Goal: Use online tool/utility: Utilize a website feature to perform a specific function

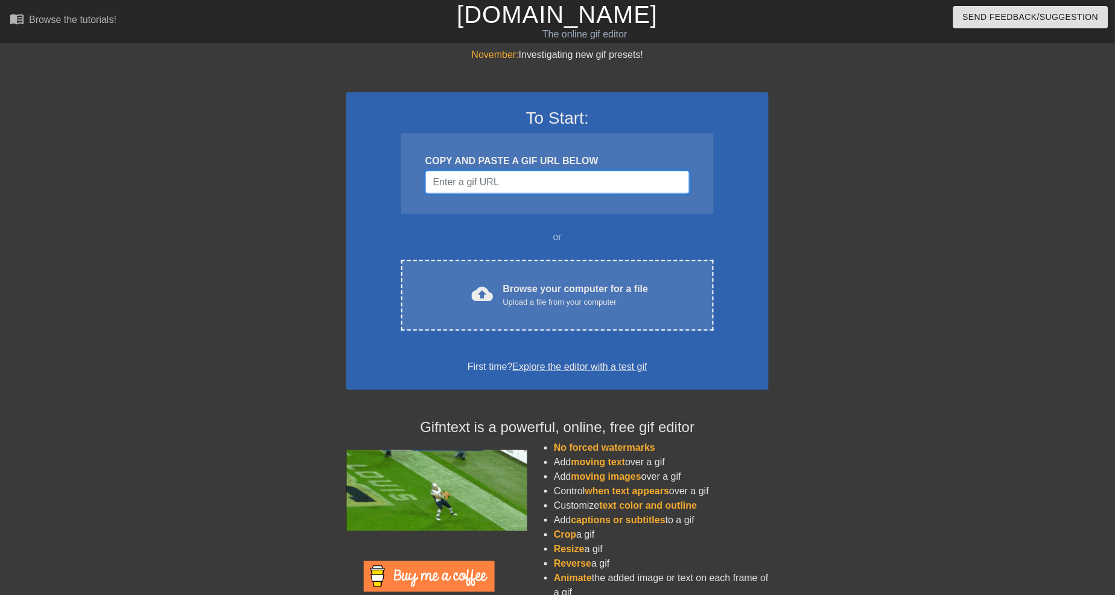
click at [508, 179] on input "Username" at bounding box center [557, 182] width 264 height 23
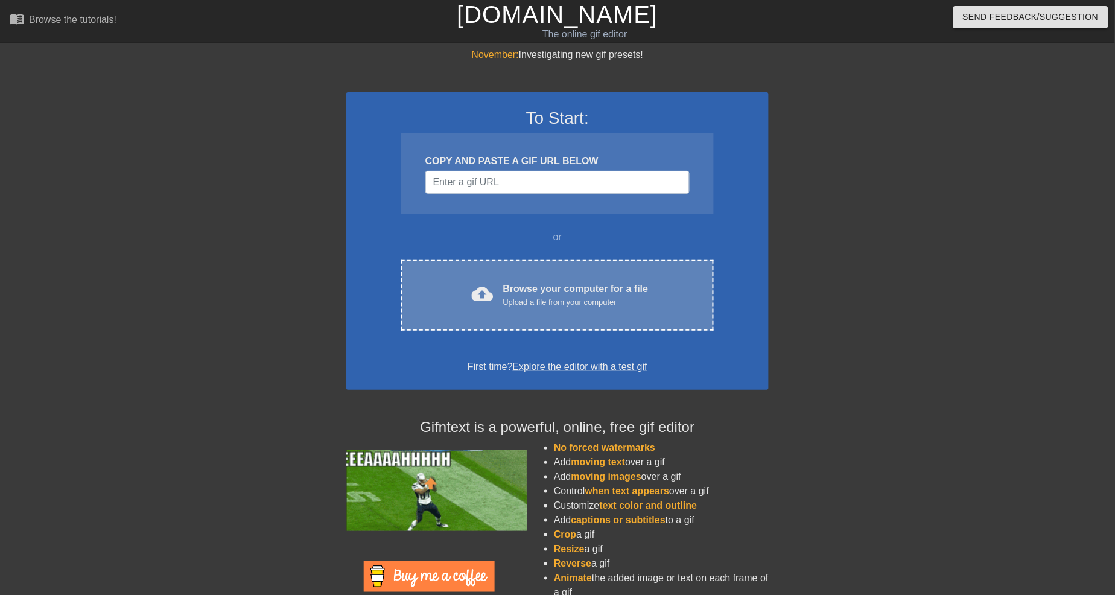
click at [516, 290] on div "Browse your computer for a file Upload a file from your computer" at bounding box center [575, 295] width 145 height 27
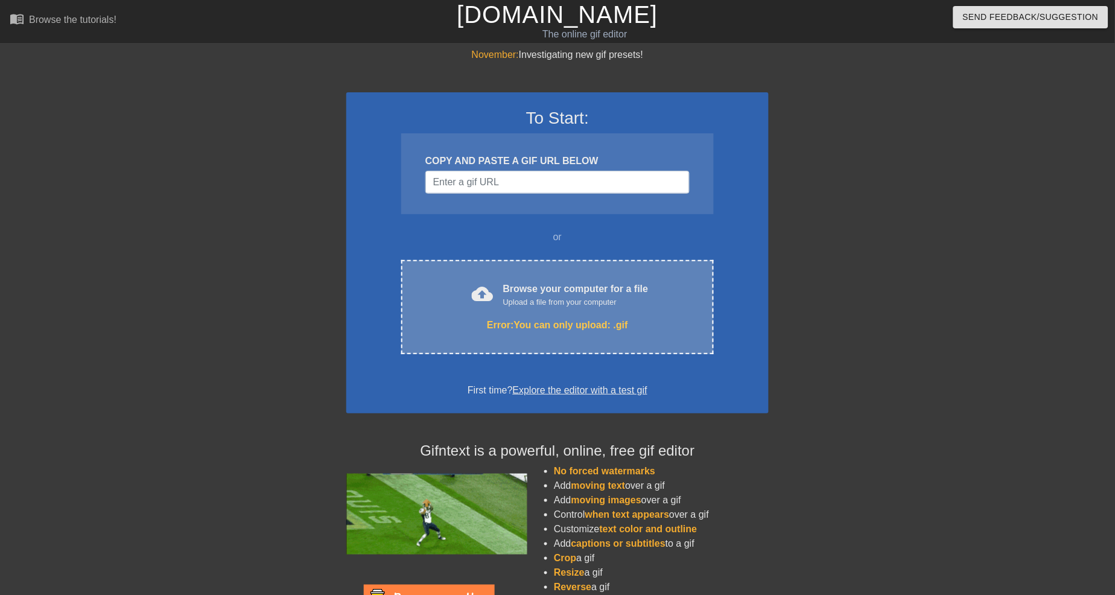
click at [548, 328] on div "Error: You can only upload: .gif" at bounding box center [557, 325] width 262 height 14
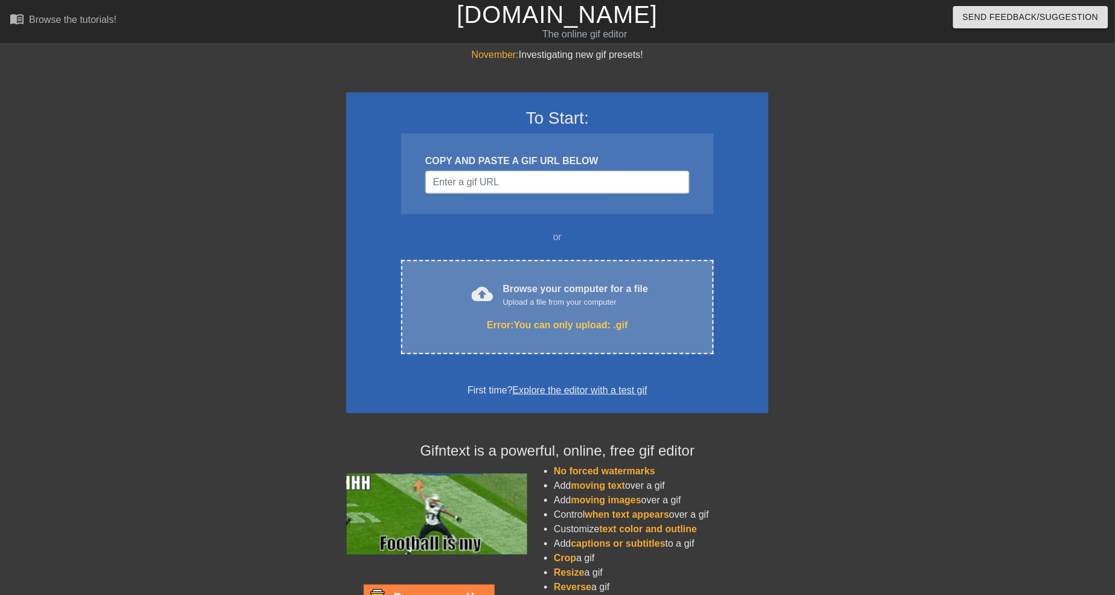
click at [539, 334] on div "cloud_upload Browse your computer for a file Upload a file from your computer E…" at bounding box center [557, 307] width 312 height 94
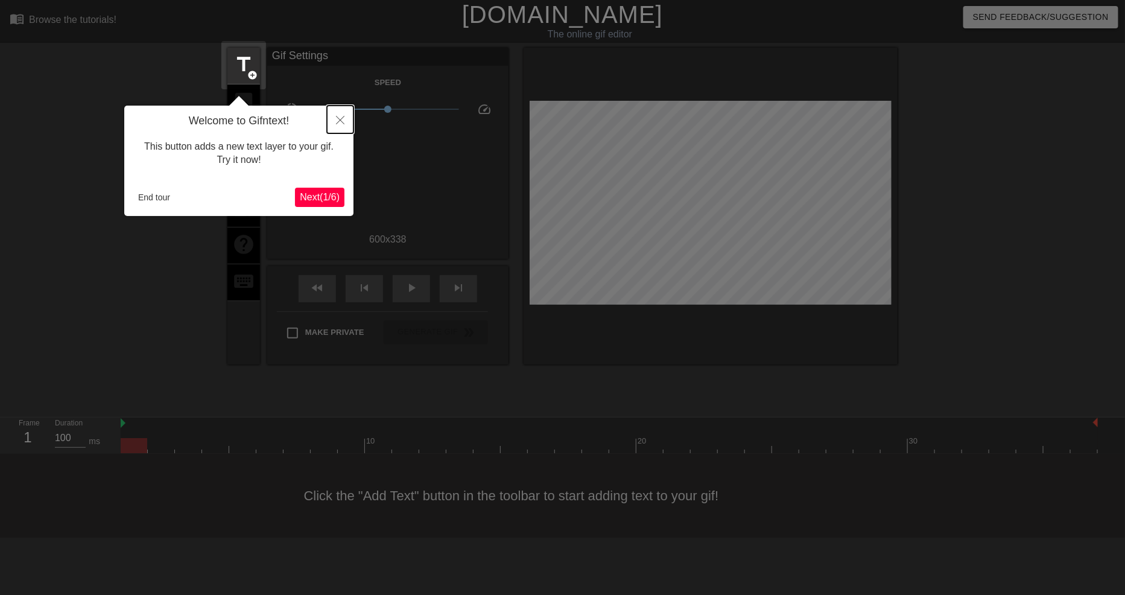
click at [333, 116] on button "Close" at bounding box center [340, 120] width 27 height 28
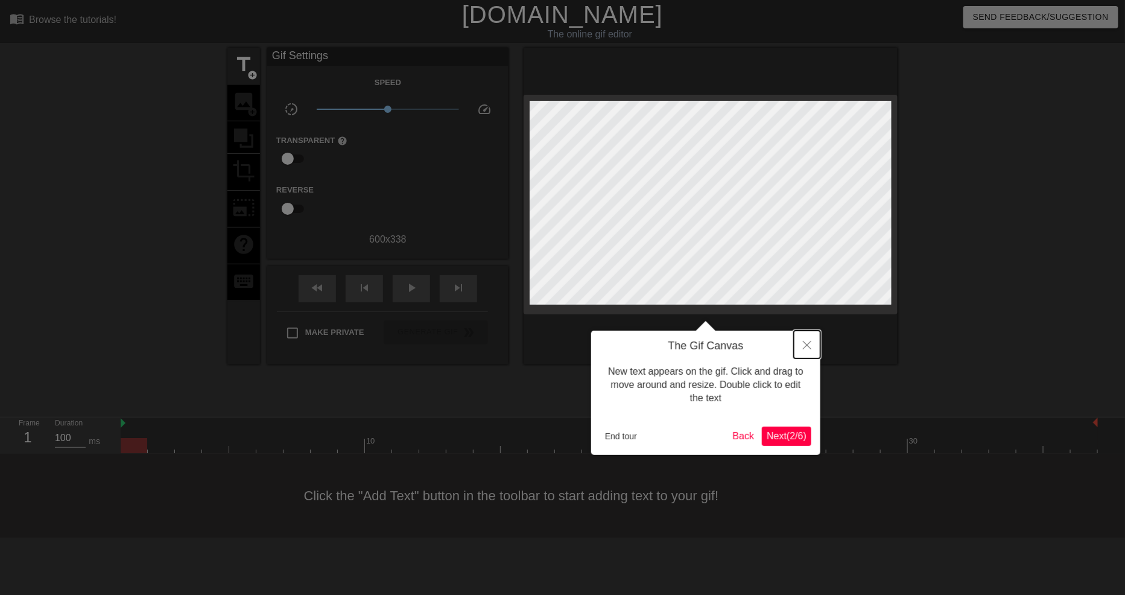
click at [800, 347] on button "Close" at bounding box center [807, 345] width 27 height 28
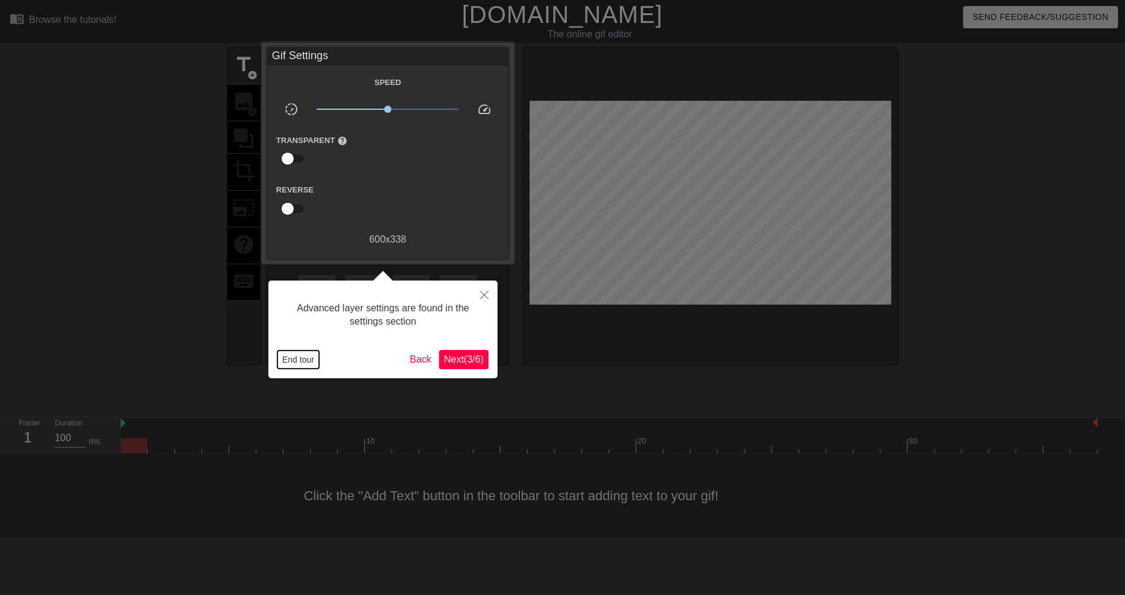
click at [296, 364] on button "End tour" at bounding box center [298, 359] width 42 height 18
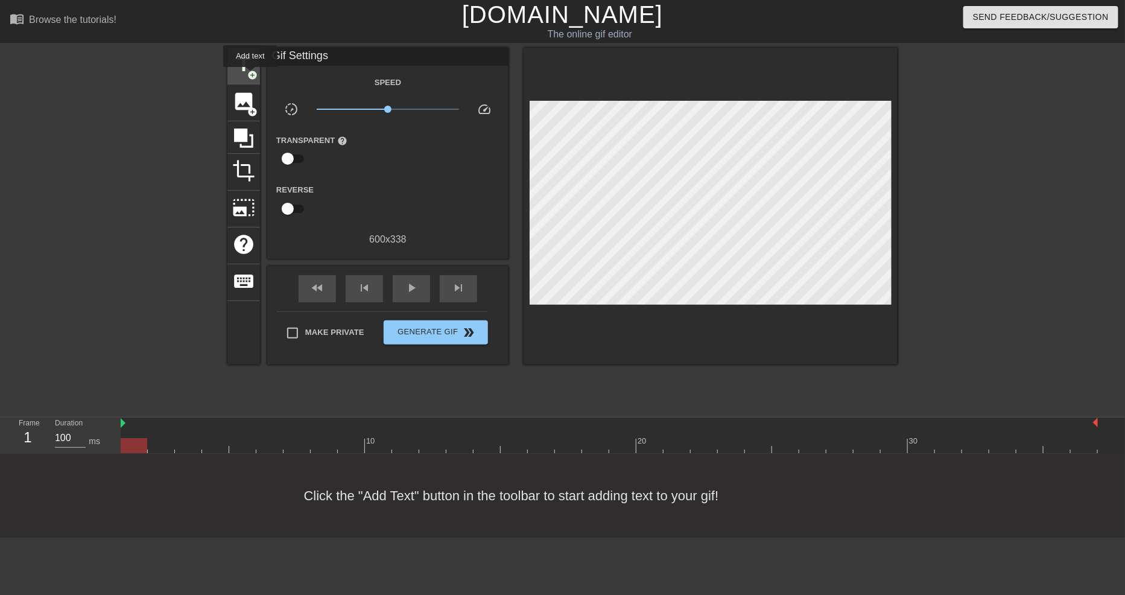
click at [250, 75] on span "add_circle" at bounding box center [252, 75] width 10 height 10
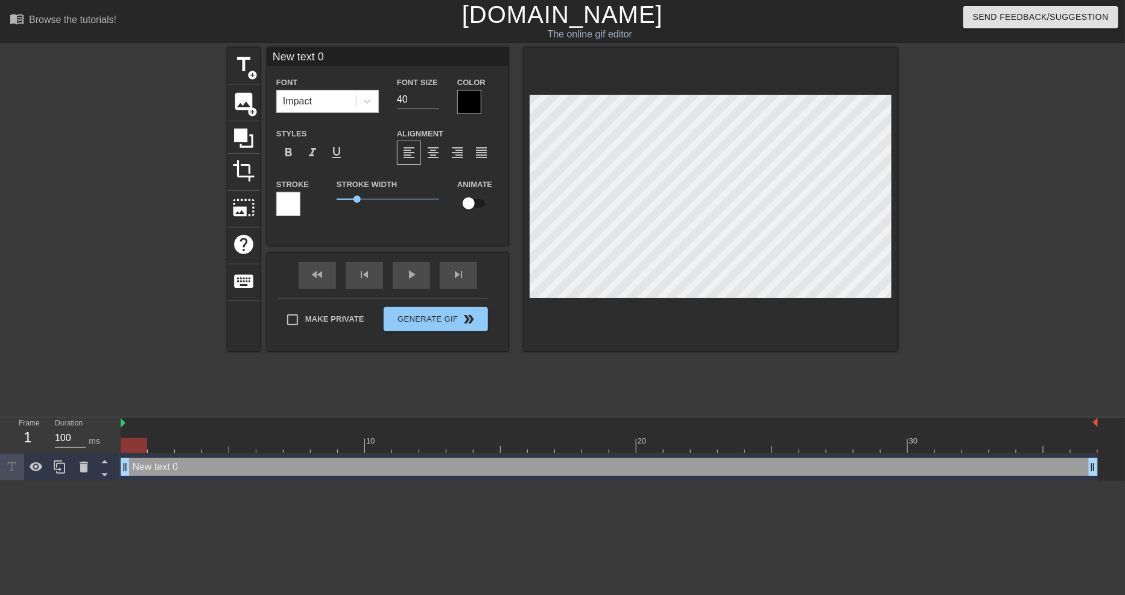
click at [331, 98] on div "Impact" at bounding box center [316, 101] width 79 height 22
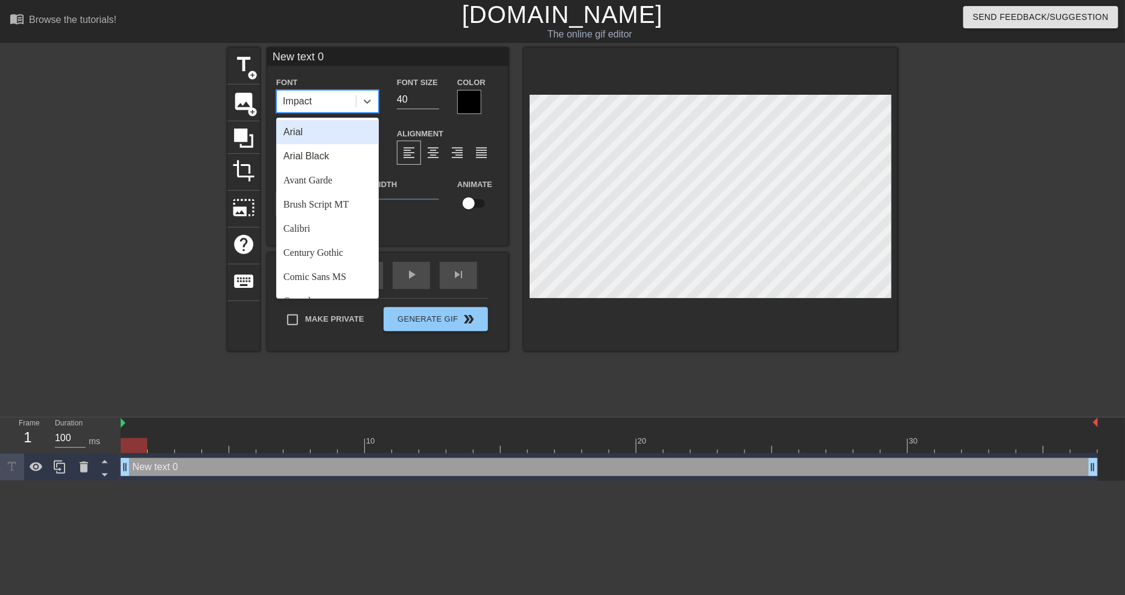
click at [320, 97] on div "Impact" at bounding box center [316, 101] width 79 height 22
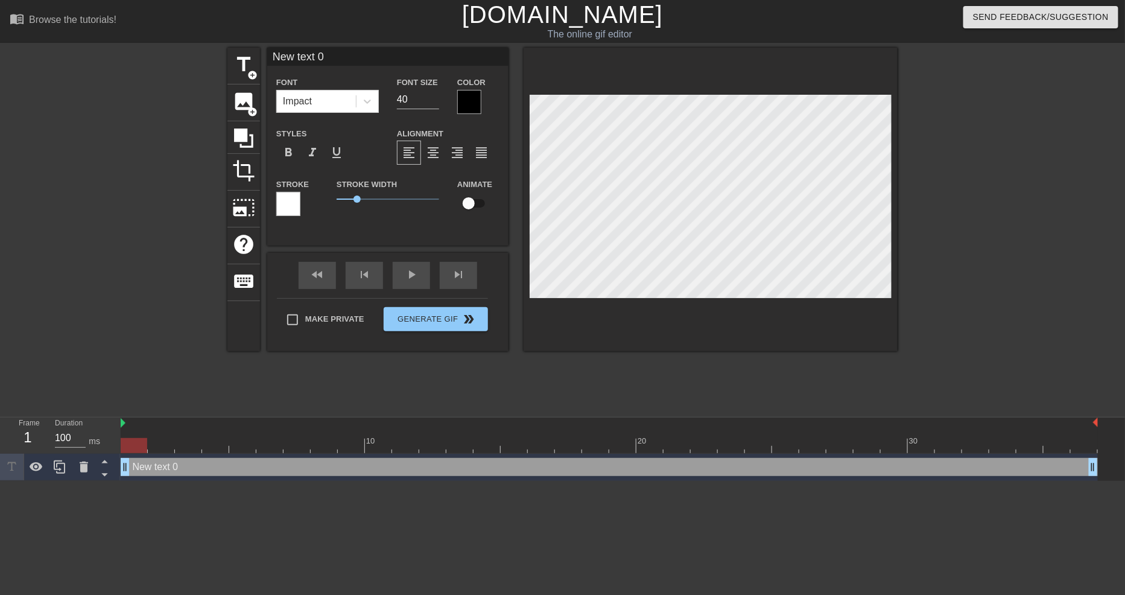
scroll to position [2, 3]
type input "New text"
type textarea "New text"
type input "New text"
type textarea "New text"
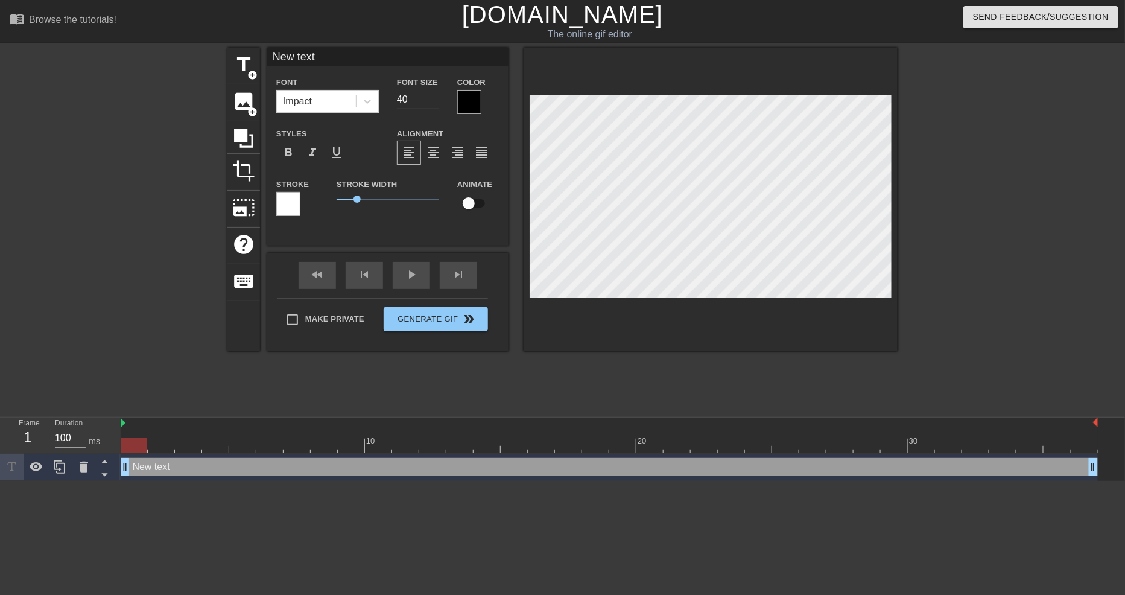
type input "New tex"
type textarea "New tex"
type input "New te"
type textarea "New te"
type input "New t"
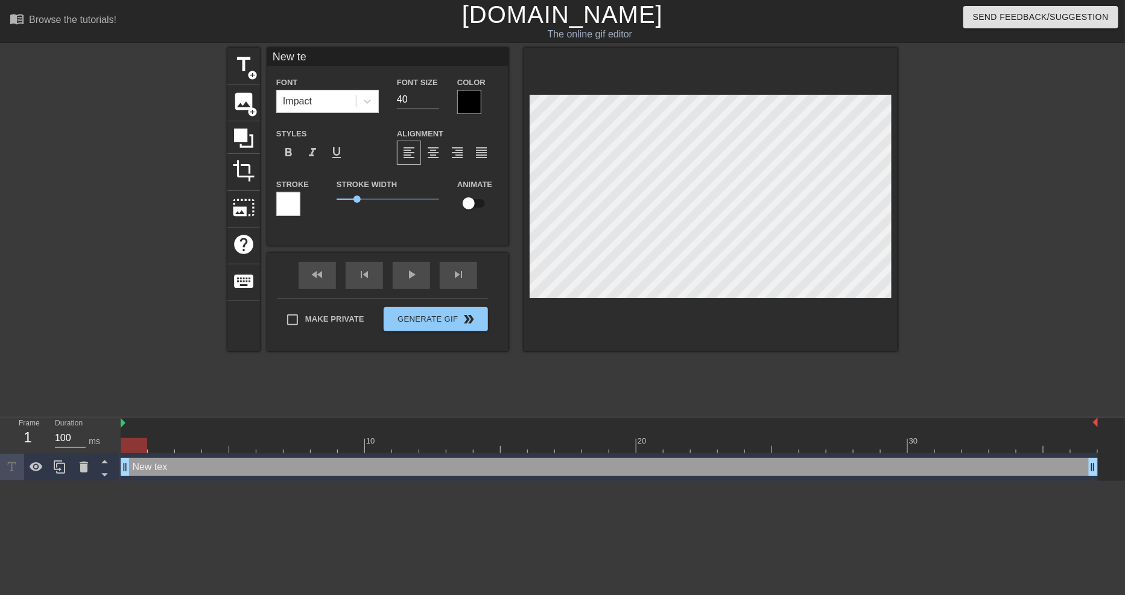
type textarea "New t"
type input "New"
type textarea "New"
type input "New"
type textarea "New"
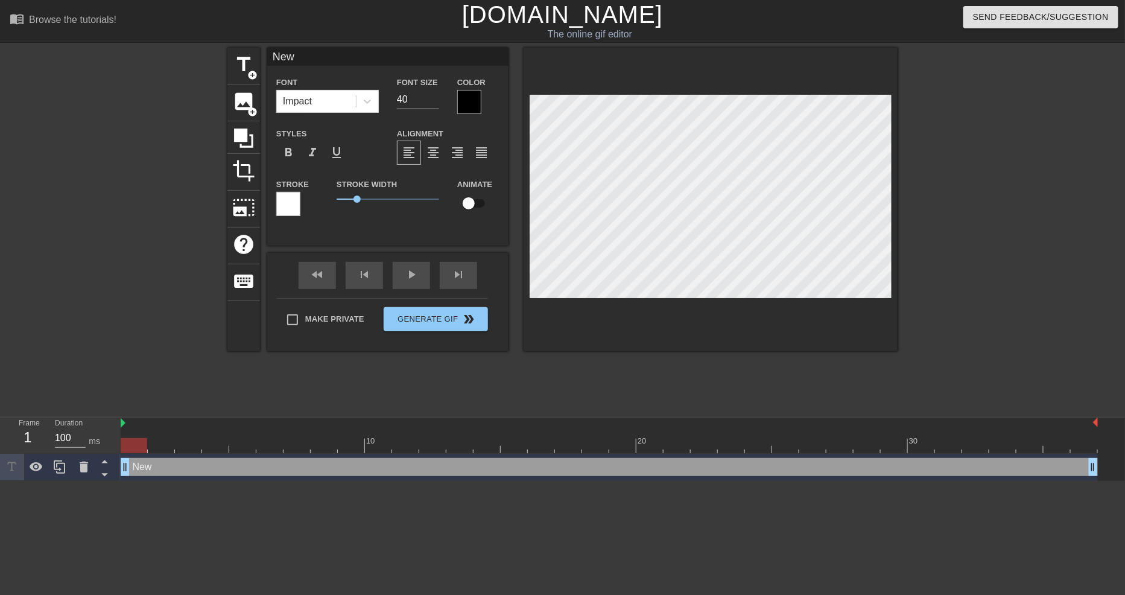
type input "Ne"
type textarea "Ne"
type input "N"
type textarea "N"
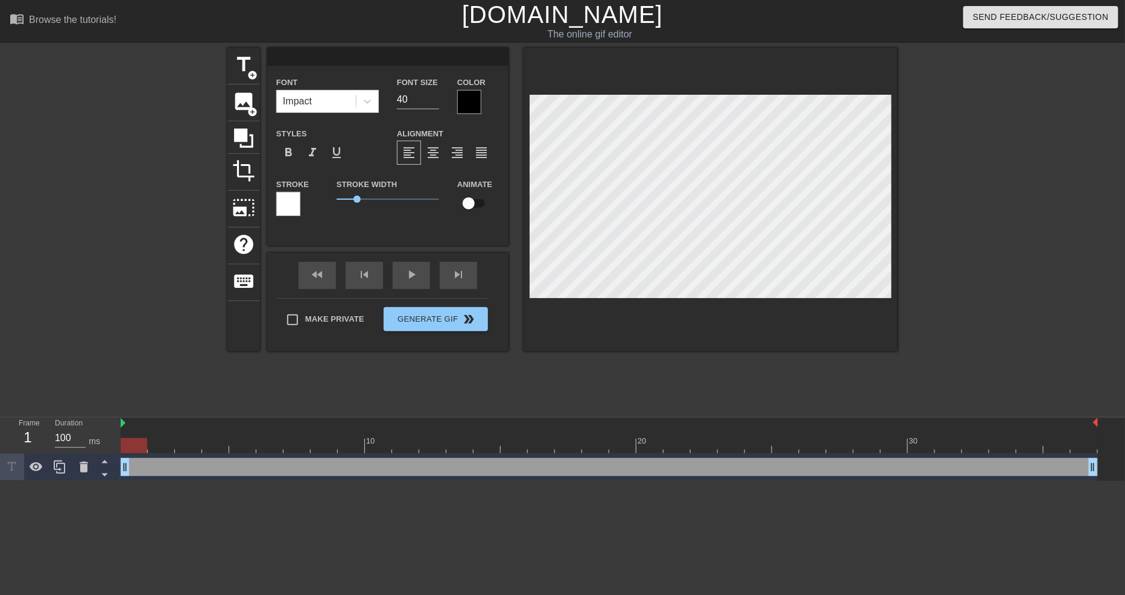
type input "L"
type textarea "L"
type input "Lu"
type textarea "Lu"
type input "Lun"
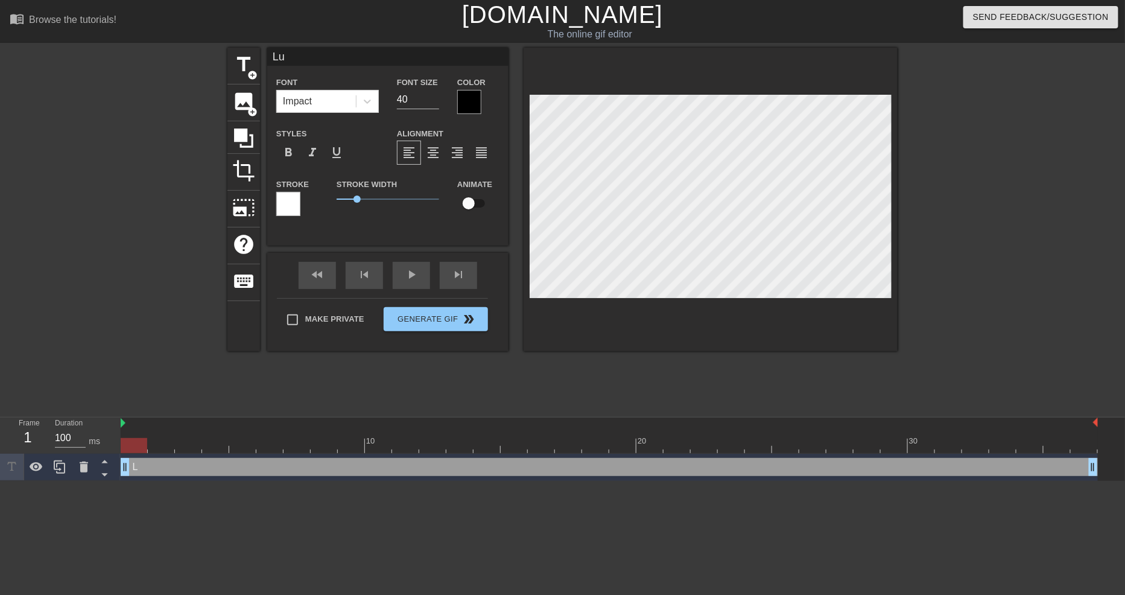
type textarea "Lun"
type input "Lunc"
type textarea "Lunch"
type input "Lunchb"
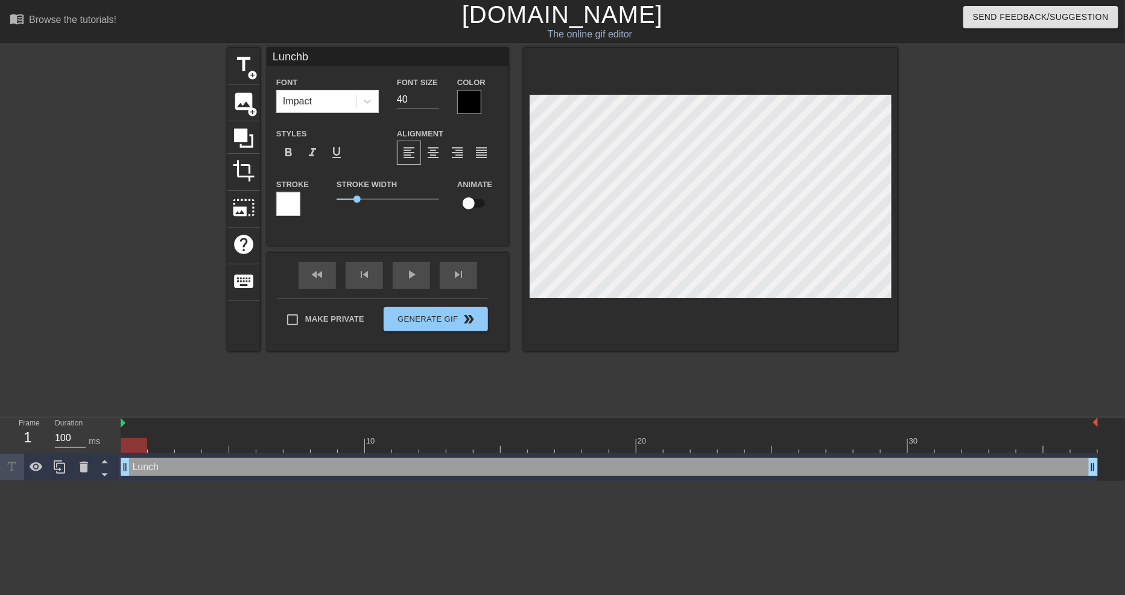
type textarea "Lunchbv"
type input "Lunchb"
type textarea "Lunchb"
type input "Lunchbo"
type textarea "Lunchbo"
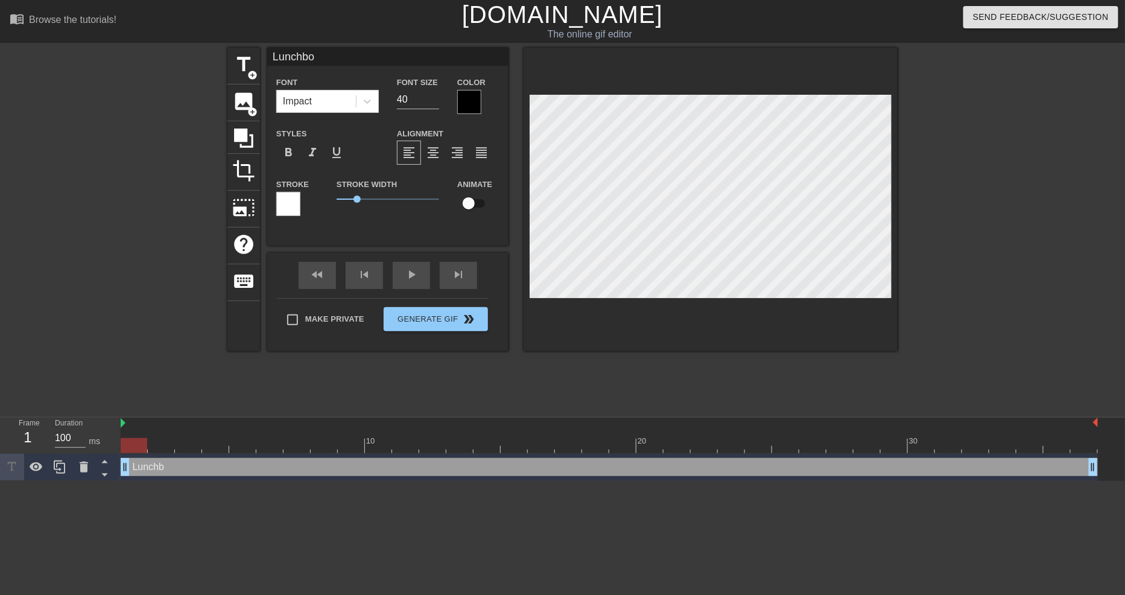
type input "Lunchbox"
type textarea "Lunchbox"
type input "Lunchbox"
type textarea "Lunchbox"
type input "Lunchbox m"
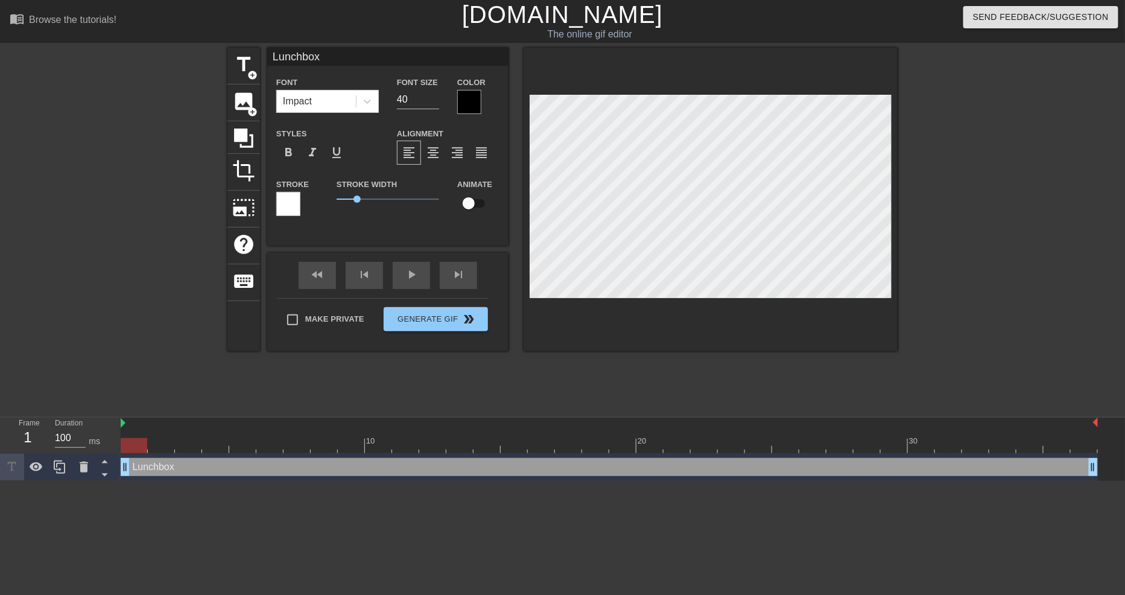
type textarea "Lunchbox m"
type input "Lunchbox mf"
type textarea "Lunchbox mf"
type input "Lunchbox mfs"
type textarea "Lunchbox mfs"
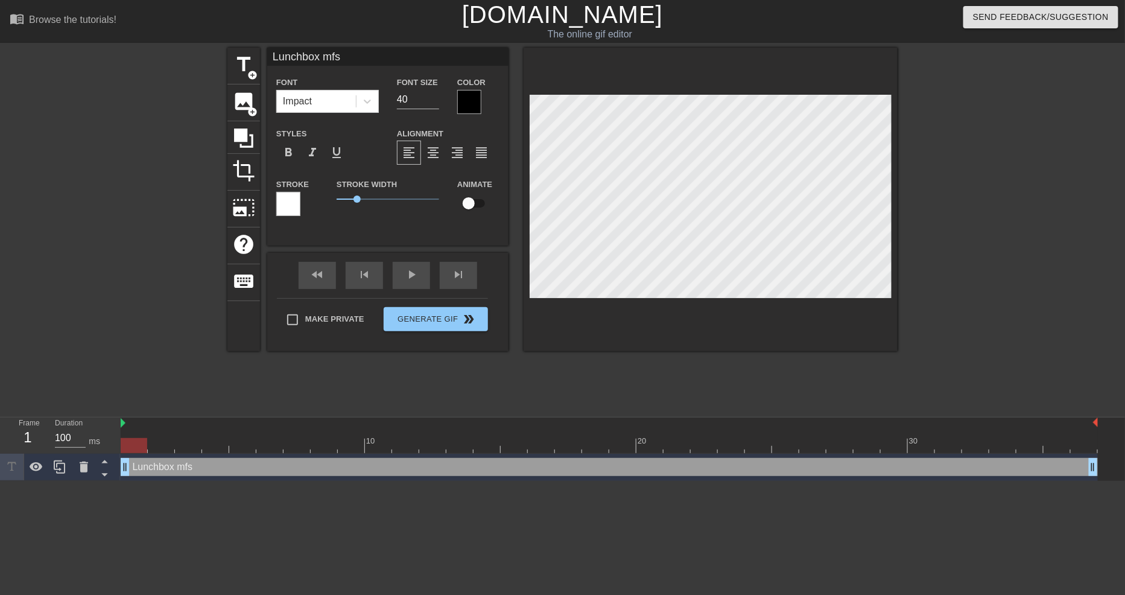
type input "Lunchbox mfs"
type textarea "Lunchbox mfs"
type input "Lunchbox mfs w"
type textarea "Lunchbox mfs w"
type input "Lunchbox mfs wh"
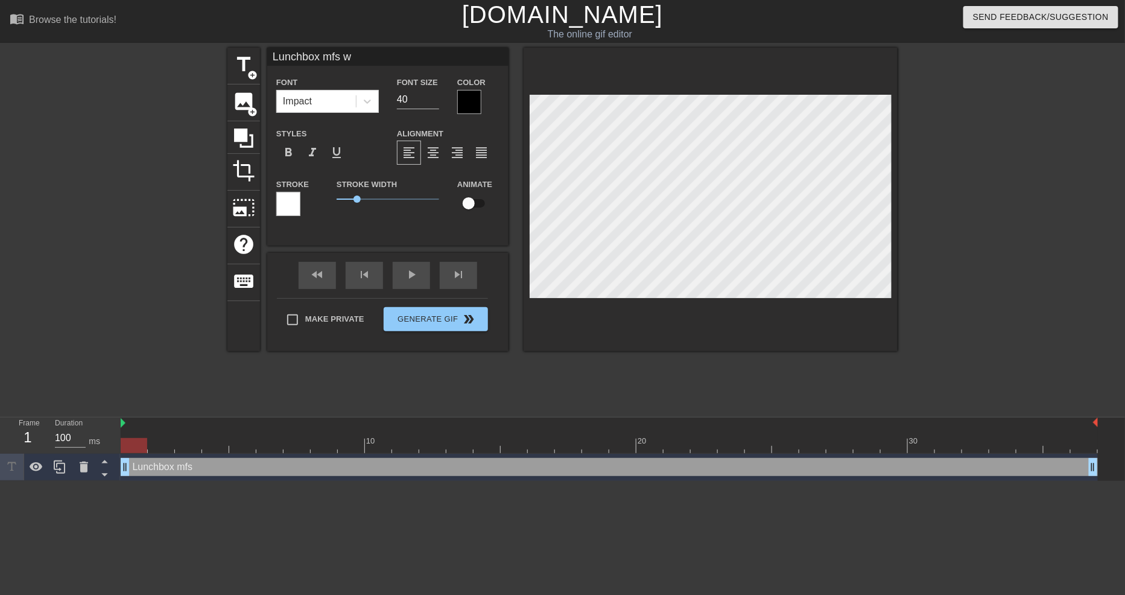
type textarea "Lunchbox mfs wh"
type input "Lunchbox mfs whe"
type textarea "Lunchbox mfs whe"
type input "Lunchbox mfs when"
type textarea "Lunchbox mfs when"
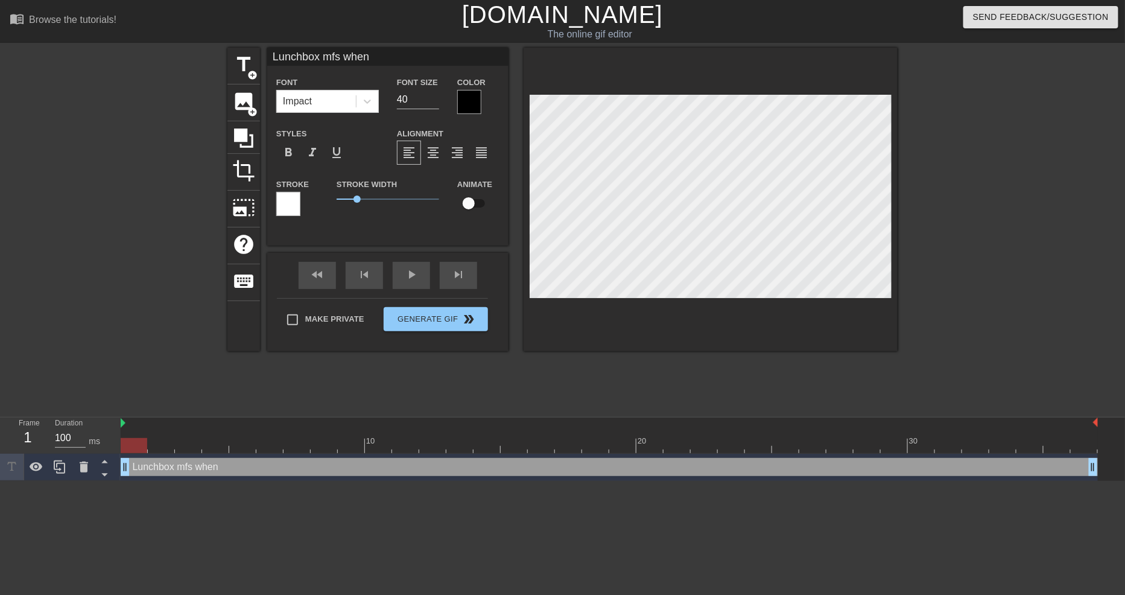
type input "Lunchbox mfs when"
type textarea "Lunchbox mfs when"
type input "Lunchbox mfs when y"
type textarea "Lunchbox mfs when y"
type input "Lunchbox mfs when yo"
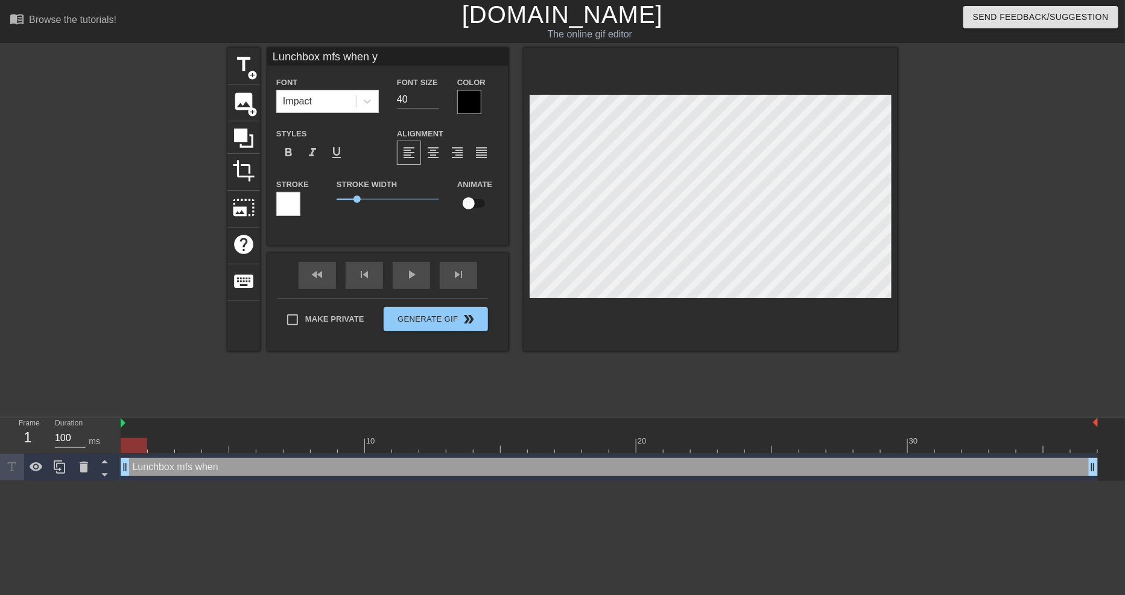
type textarea "Lunchbox mfs when yo"
type input "Lunchbox mfs when you"
type textarea "Lunchbox mfs when you"
type input "Lunchbox mfs when you"
type textarea "Lunchbox mfs when you"
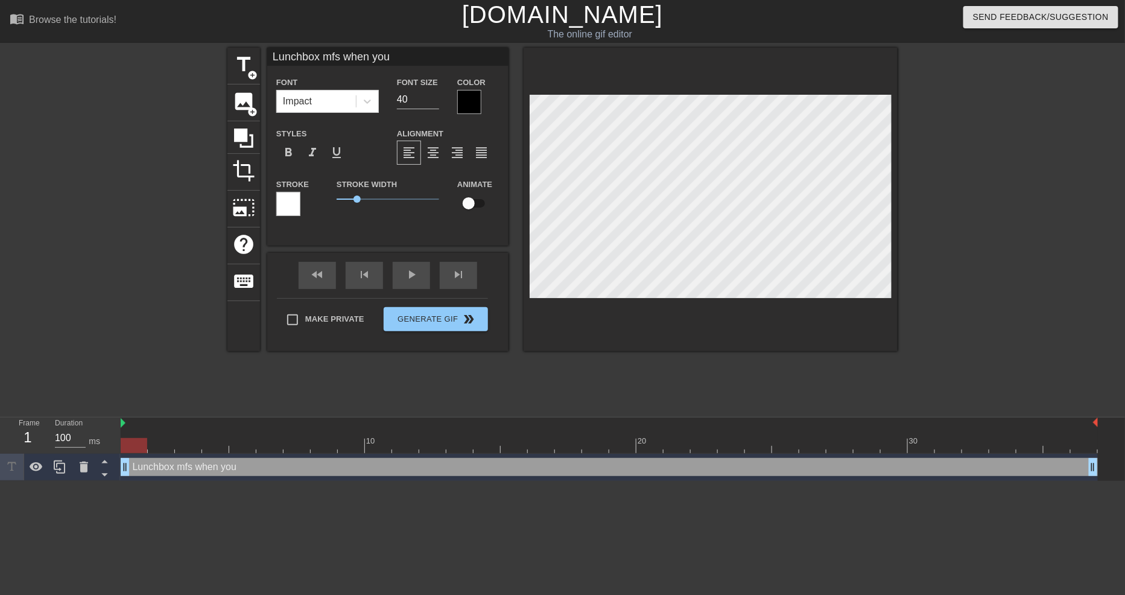
scroll to position [2, 1]
type input "Lunchbox mfs when youf"
type textarea "Lunchbox mfs when you f"
type input "Lunchbox mfs when youfl"
type textarea "Lunchbox mfs when you fl"
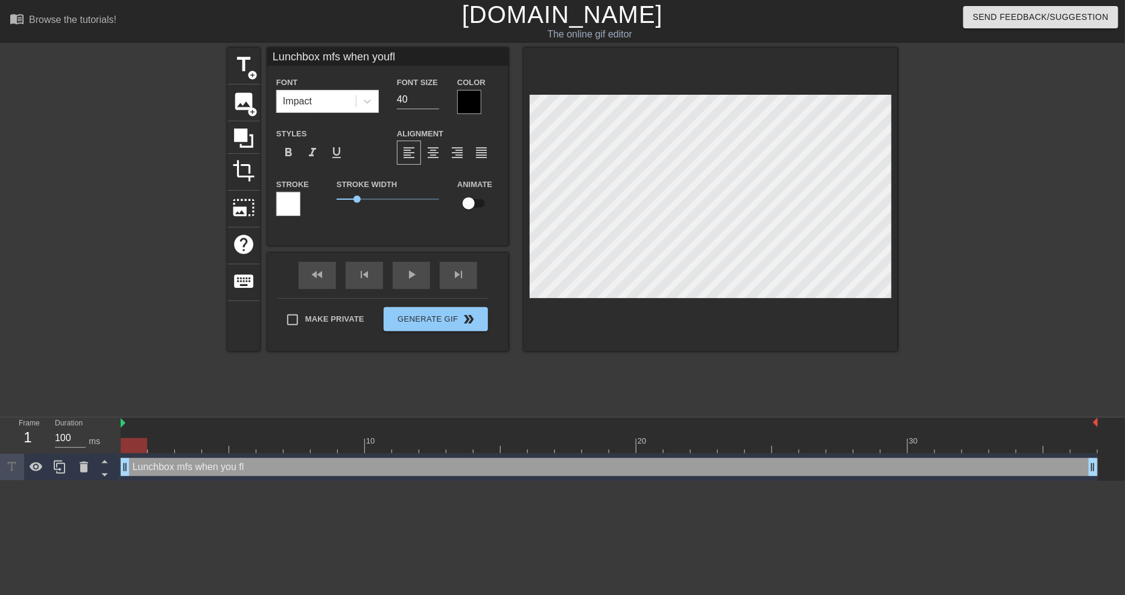
type input "Lunchbox mfs when youflu"
type textarea "Lunchbox mfs when you flu"
type input "Lunchbox mfs when youflub"
type textarea "Lunchbox mfs when you flub"
type input "Lunchbox mfs when youflub"
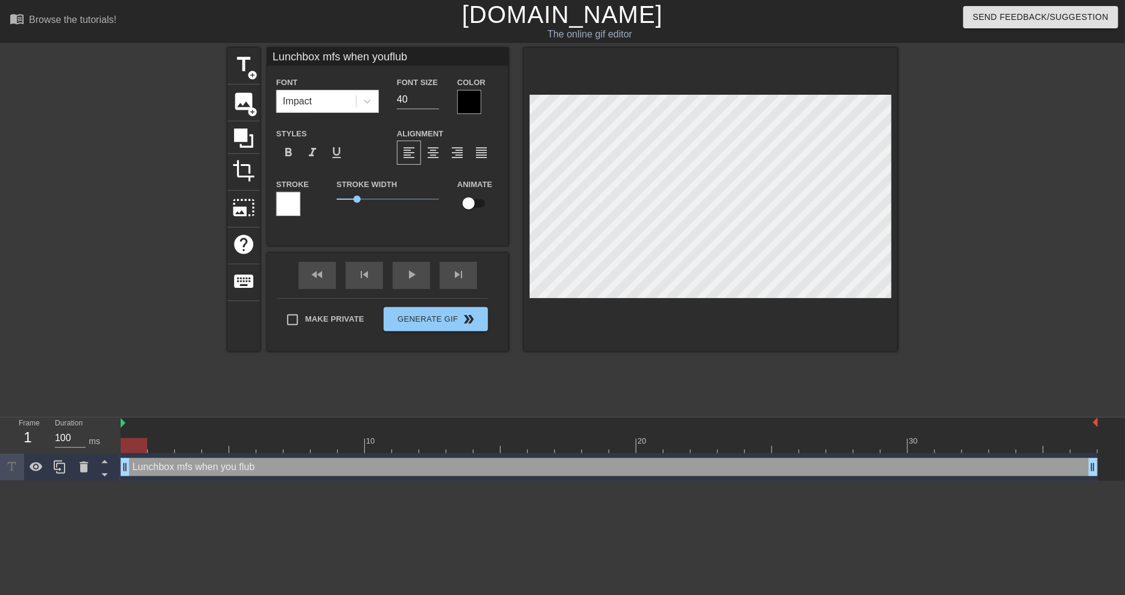
type textarea "Lunchbox mfs when you flub"
type input "Lunchbox mfs when youflub"
type textarea "Lunchbox mfs when you flub"
type input "Lunchbox mfs when youflu"
type textarea "Lunchbox mfs when you flu"
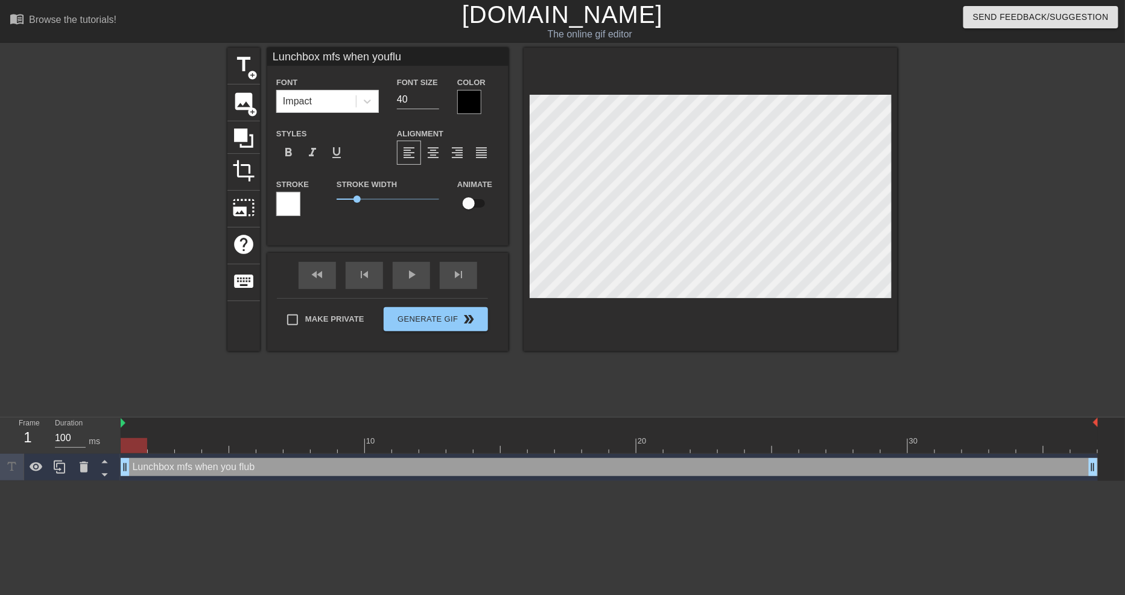
type input "Lunchbox mfs when youfl"
type textarea "Lunchbox mfs when you fl"
type input "Lunchbox mfs when youf"
type textarea "Lunchbox mfs when you f"
type input "Lunchbox mfs when you"
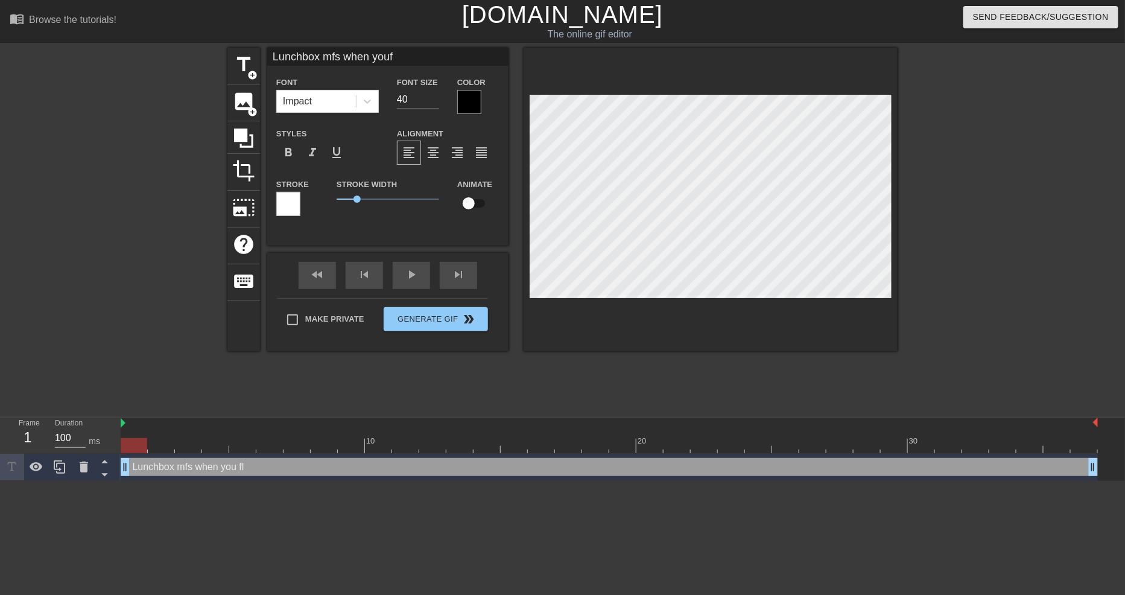
type textarea "Lunchbox mfs when you"
type input "Lunchbox mfs when youm"
type textarea "Lunchbox mfs when you m"
type input "Lunchbox mfs when youme"
type textarea "Lunchbox mfs when you me"
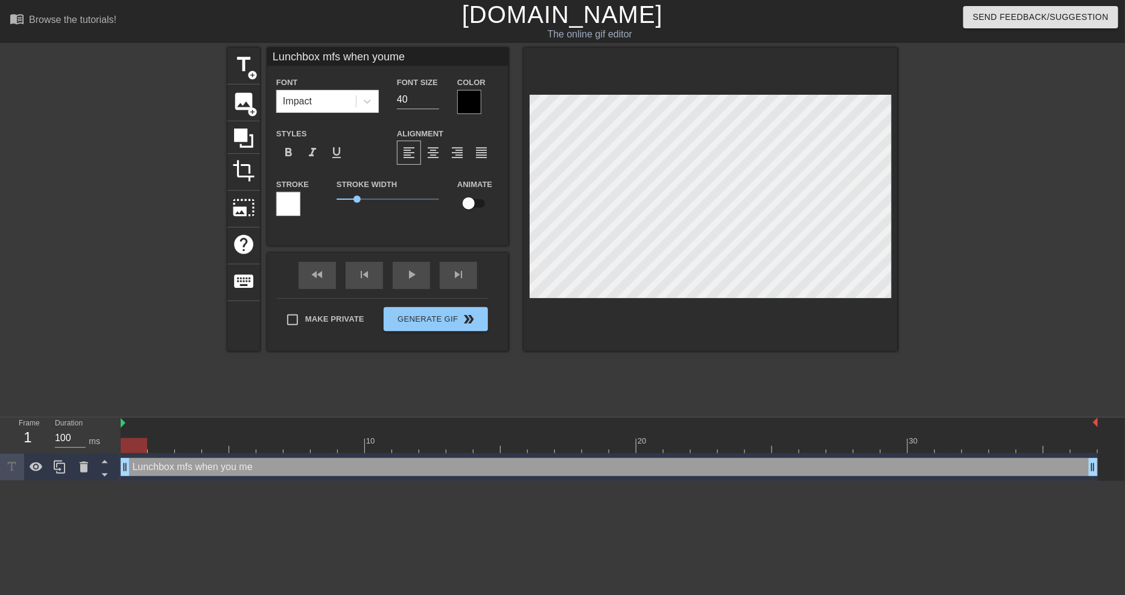
type input "Lunchbox mfs when youmes"
type textarea "Lunchbox mfs when you mes"
type input "Lunchbox mfs when youmess"
type textarea "Lunchbox mfs when you mess"
type input "Lunchbox mfs when youmess"
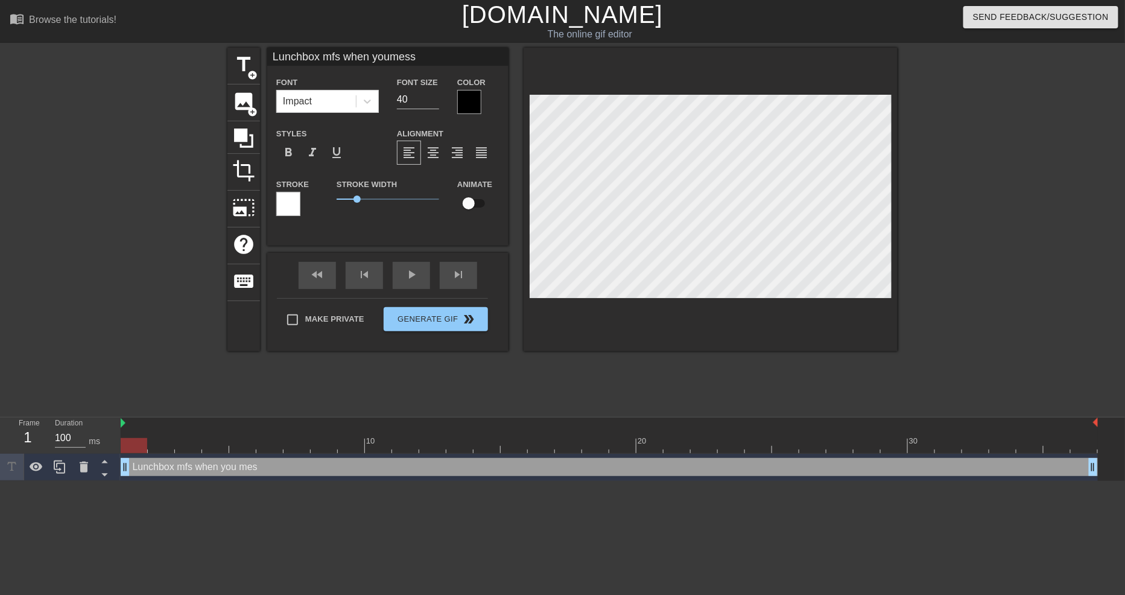
type textarea "Lunchbox mfs when you mess"
type input "Lunchbox mfs when youmess u"
type textarea "Lunchbox mfs when you mess u"
type input "Lunchbox mfs when youmess up"
type textarea "Lunchbox mfs when you mess up"
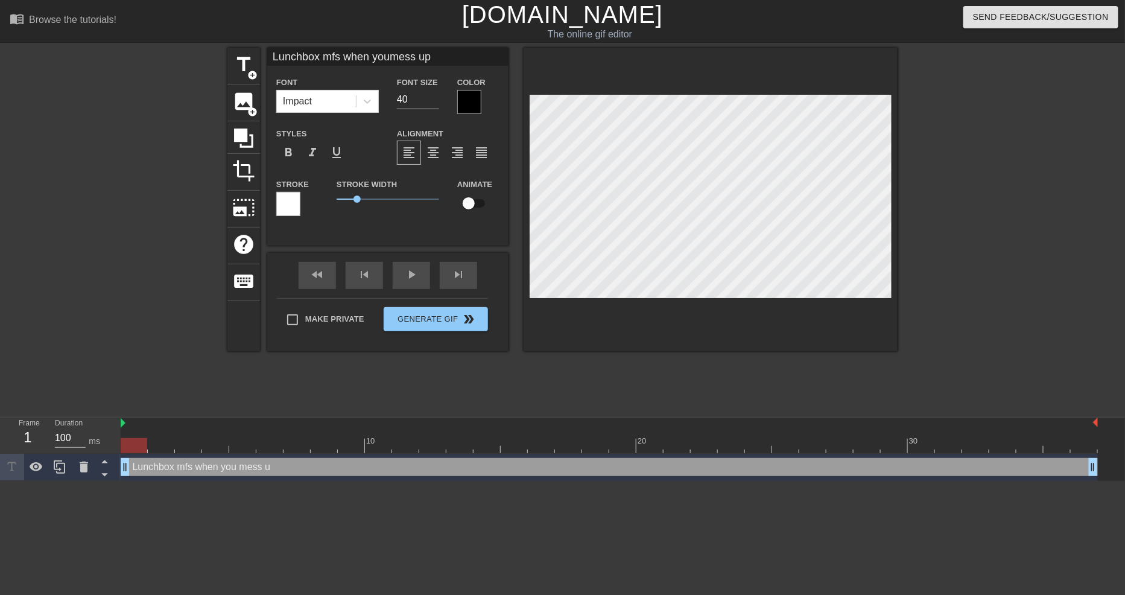
type input "Lunchbox mfs when youmess up"
type textarea "Lunchbox mfs when you mess up"
type input "Lunchbox mfs when youmess up o"
type textarea "Lunchbox mfs when you mess up o"
type input "Lunchbox mfs when youmess up on"
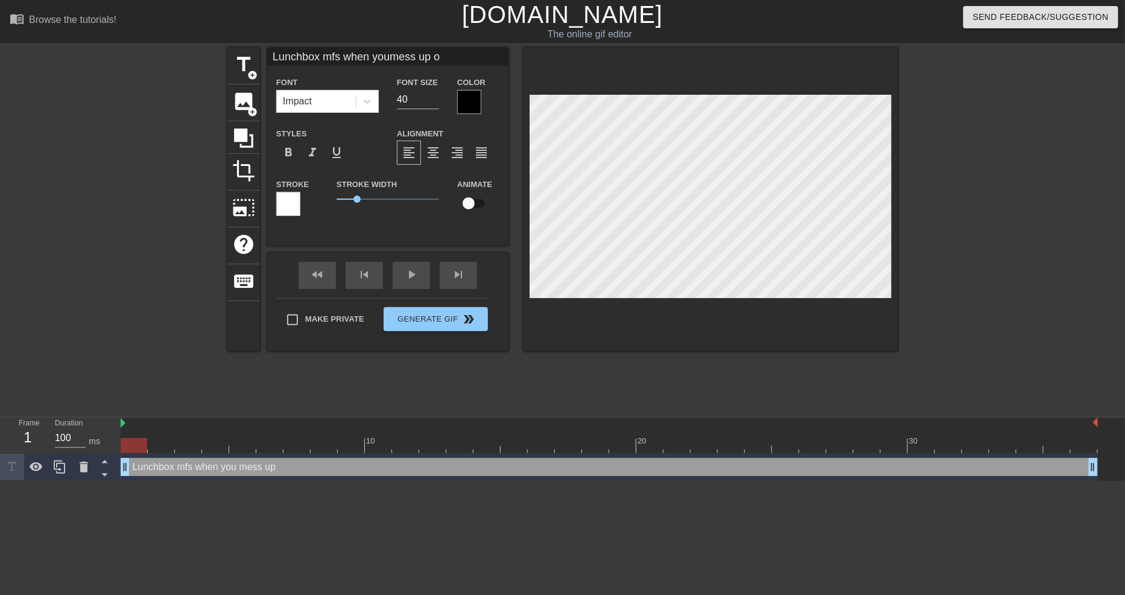
type textarea "Lunchbox mfs when you mess up on"
type input "Lunchbox mfs when youmess up one"
type textarea "Lunchbox mfs when you mess up one"
type input "Lunchbox mfs when youmess up onee"
type textarea "Lunchbox mfs when you mess up onee"
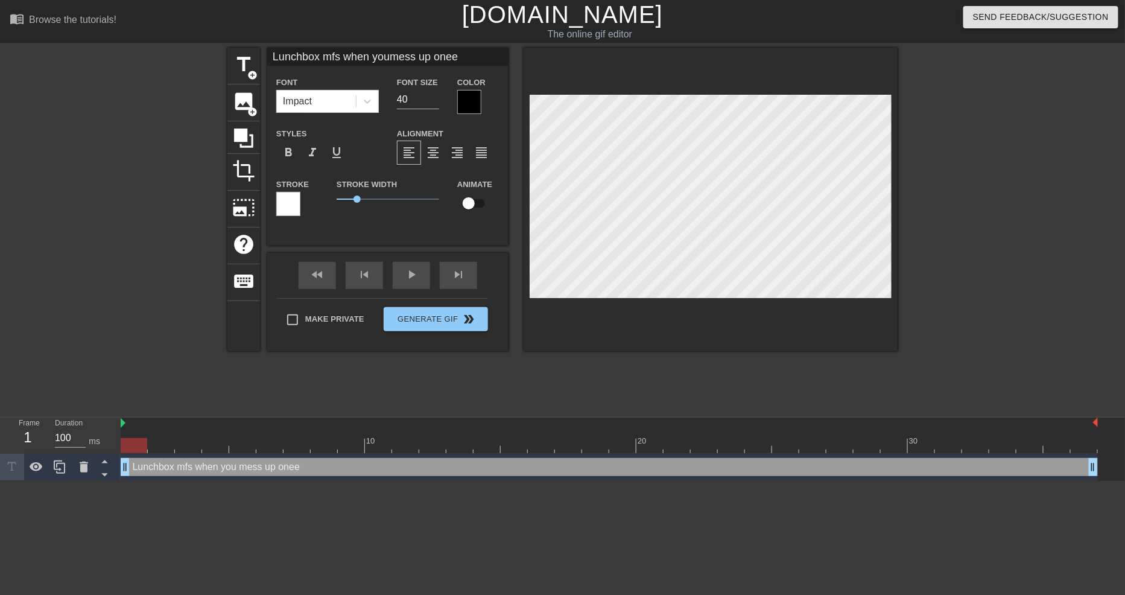
type input "Lunchbox mfs when youmess up onee"
type textarea "Lunchbox mfs when you mess up onee"
type input "Lunchbox mfs when youmess up onee w"
type textarea "Lunchbox mfs when you mess up onee w"
type input "Lunchbox mfs when youmess up onee wo"
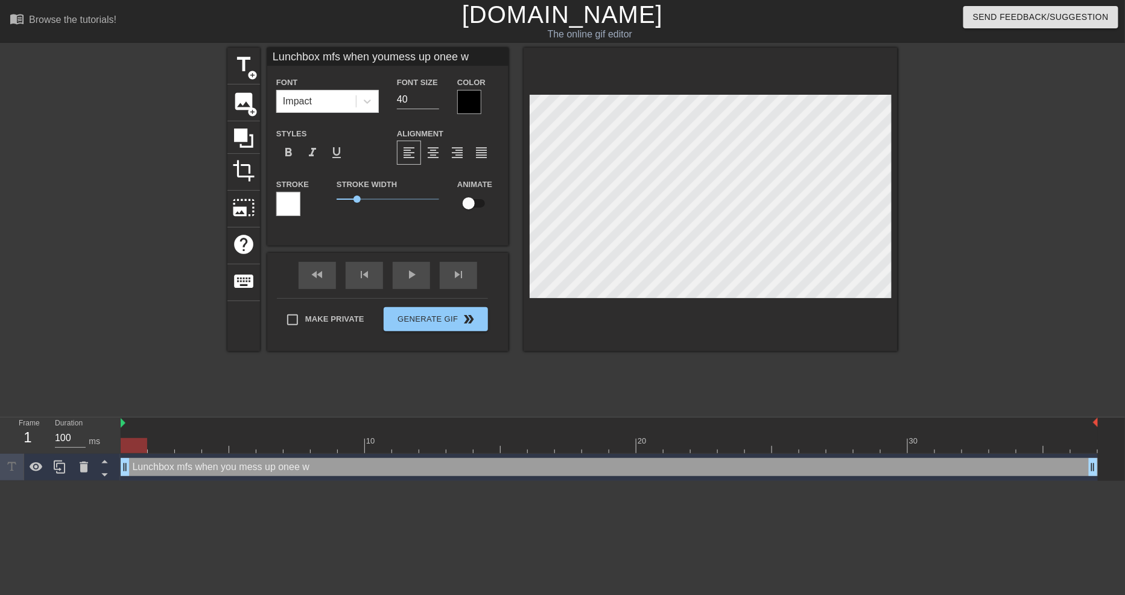
type textarea "Lunchbox mfs when you mess up onee wo"
type input "Lunchbox mfs when youmess up onee wor"
type textarea "Lunchbox mfs when you mess up onee wor"
type input "Lunchbox mfs when youmess up onee wo"
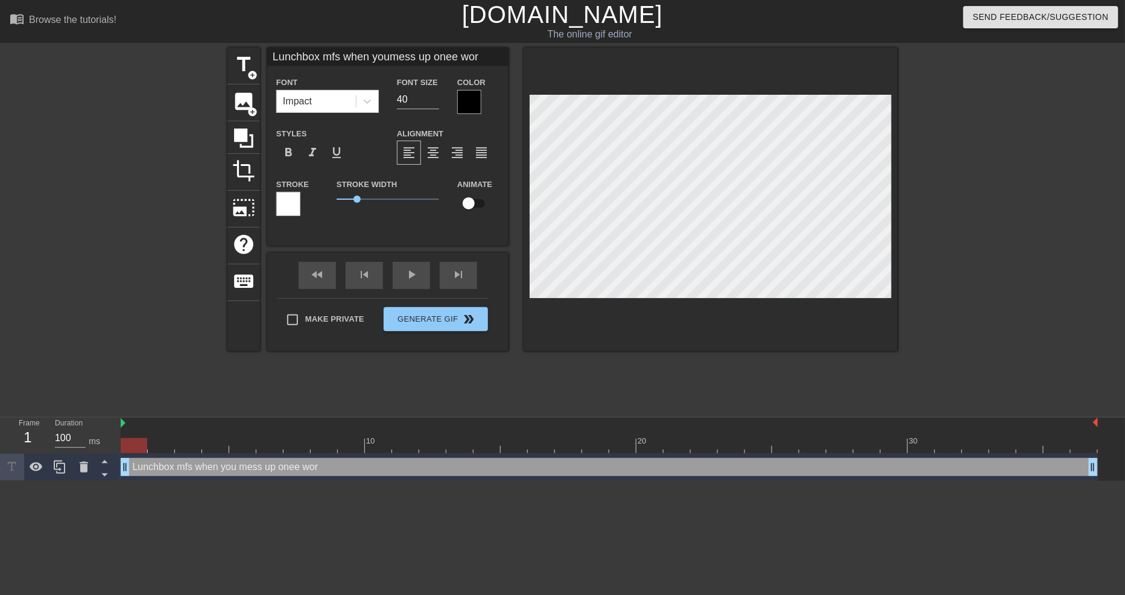
type textarea "Lunchbox mfs when you mess up onee wo"
type input "Lunchbox mfs when youmess up onee w"
type textarea "Lunchbox mfs when you mess up onee w"
type input "Lunchbox mfs when youmess up onee"
type textarea "Lunchbox mfs when you mess up onee"
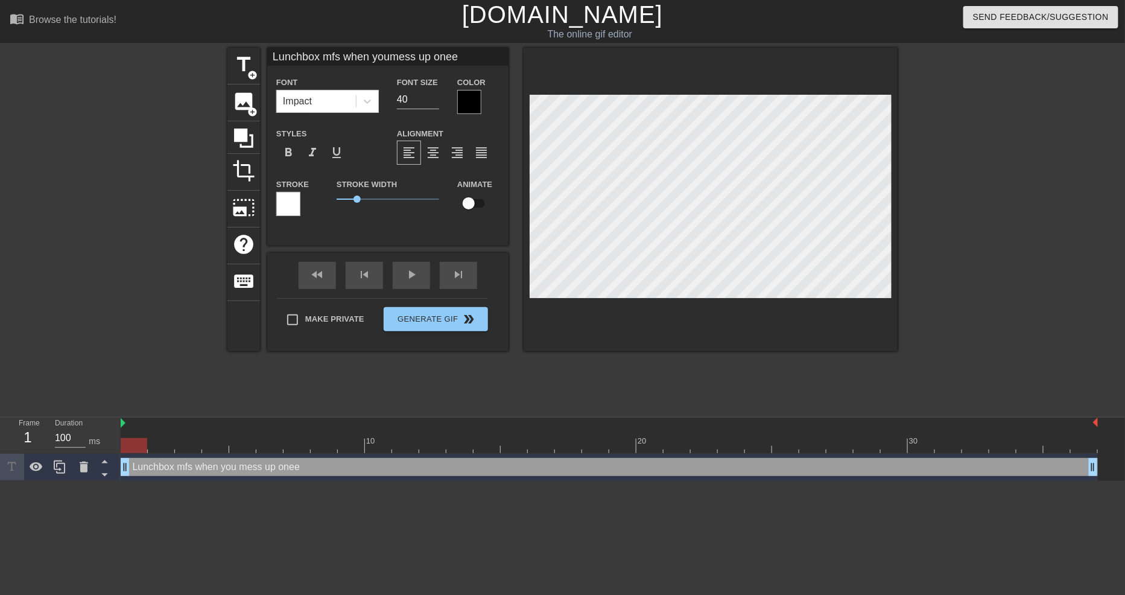
type input "Lunchbox mfs when youmess up onee"
type textarea "Lunchbox mfs when you mess up onee"
type input "Lunchbox mfs when youmess up one"
type textarea "Lunchbox mfs when you mess up one"
type input "Lunchbox mfs when youmess up one"
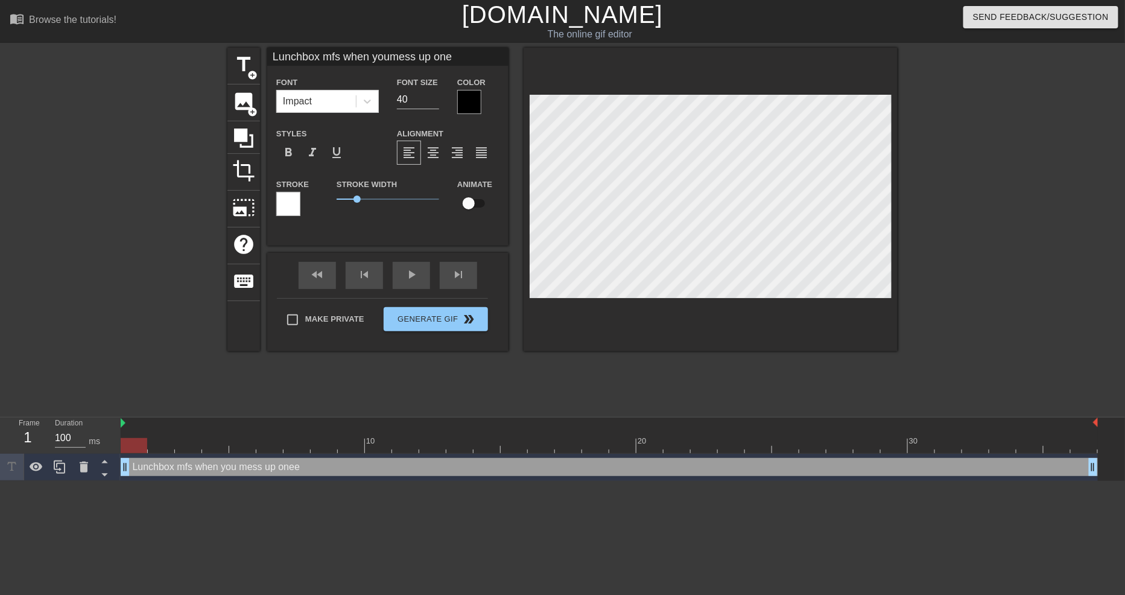
type textarea "Lunchbox mfs when you mess up one"
type input "Lunchbox mfs when youmess up one w"
type textarea "Lunchbox mfs when you mess up one w"
type input "Lunchbox mfs when youmess up one wo"
type textarea "Lunchbox mfs when you mess up one wo"
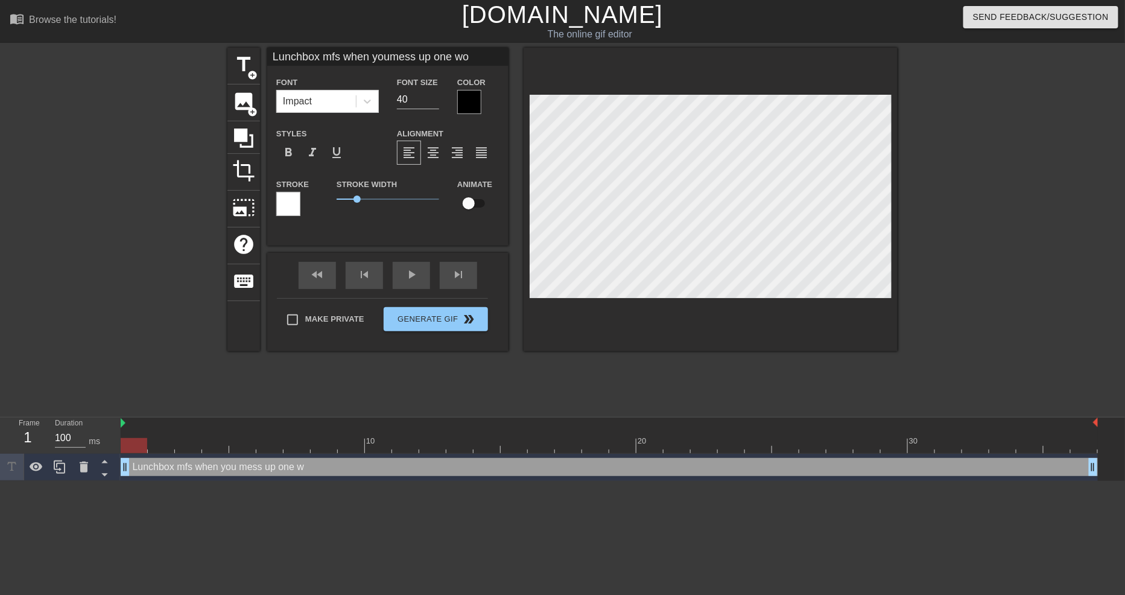
type input "Lunchbox mfs when youmess up one wor"
type textarea "Lunchbox mfs when you mess up one wor"
type input "Lunchbox mfs when youmess up one word"
type textarea "Lunchbox mfs when you mess up one word"
type input "Lunchbox mfs when youmess up one word"
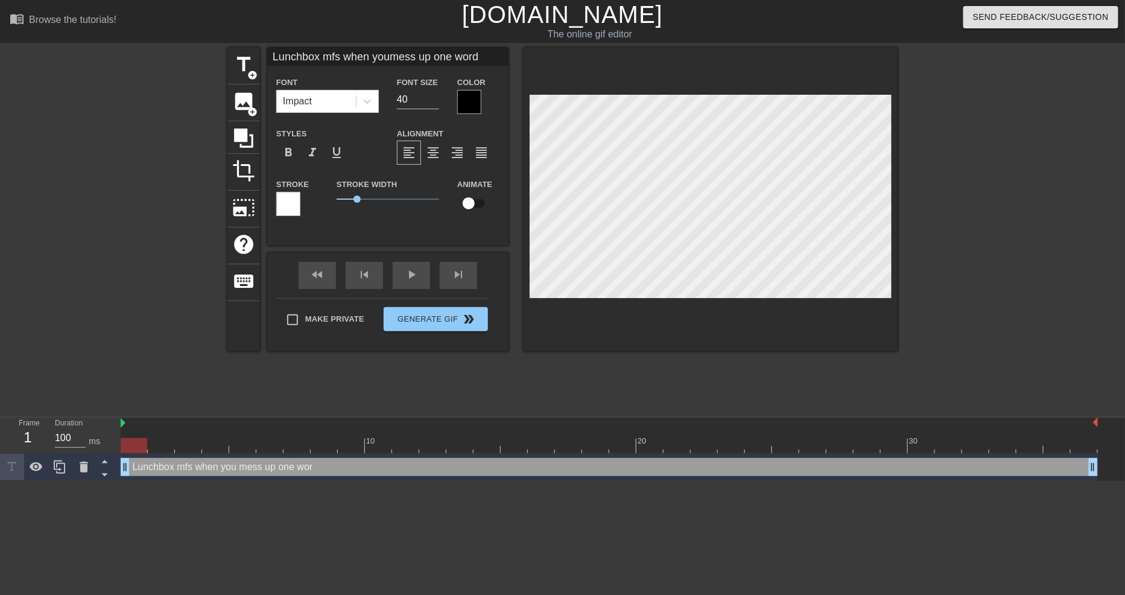
type textarea "Lunchbox mfs when you mess up one word"
type input "Lunchbox mfs when youmess up one word i"
type textarea "Lunchbox mfs when you mess up one word i"
type input "Lunchbox mfs when youmess up one word in"
type textarea "Lunchbox mfs when you mess up one word in"
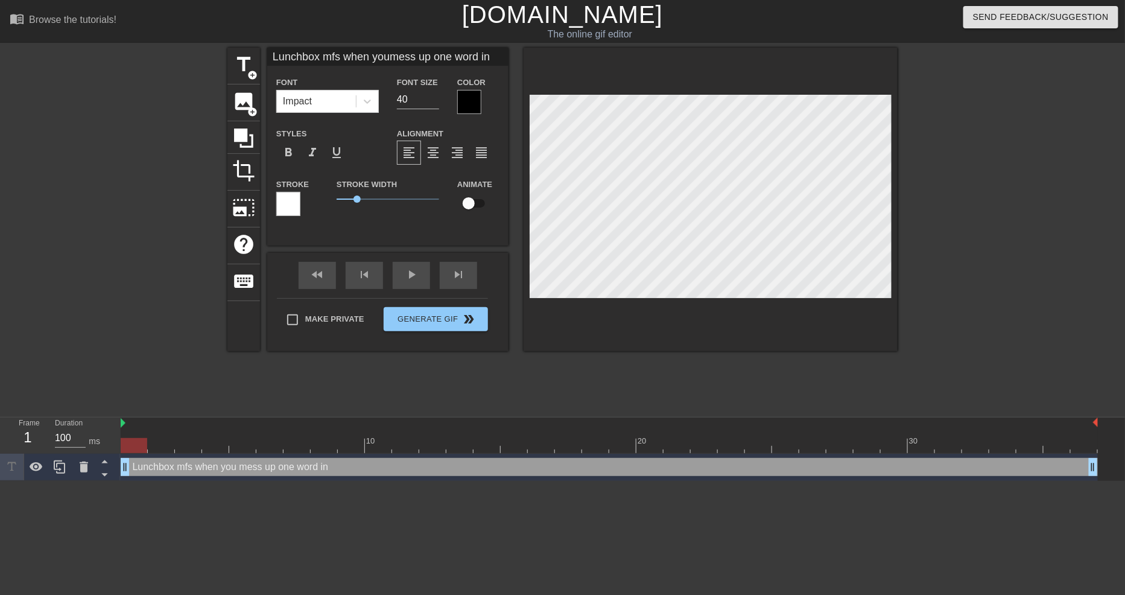
type input "Lunchbox mfs when youmess up one word in"
type textarea "Lunchbox mfs when you mess up one word in"
type input "Lunchbox mfs when youmess up one word in y"
type textarea "Lunchbox mfs when you mess up one word in y"
type input "Lunchbox mfs when youmess up one word in yo"
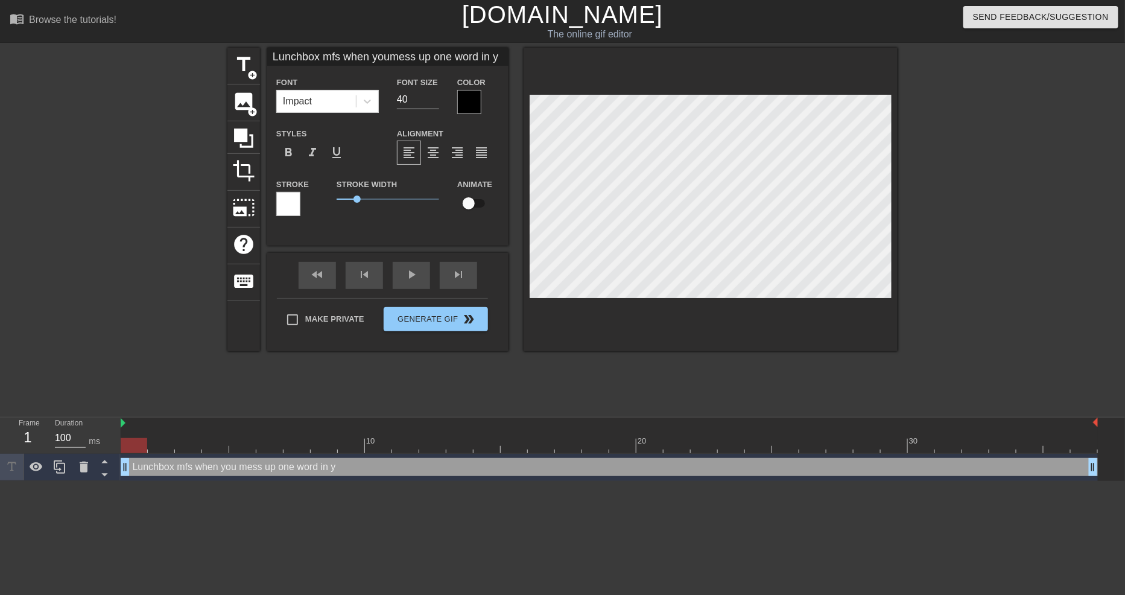
type textarea "Lunchbox mfs when you mess up one word in yo"
type input "Lunchbox mfs when youmess up one word in you"
type textarea "Lunchbox mfs when you mess up one word in you"
type input "Lunchbox mfs when youmess up one word in your"
type textarea "Lunchbox mfs when you mess up one word in your"
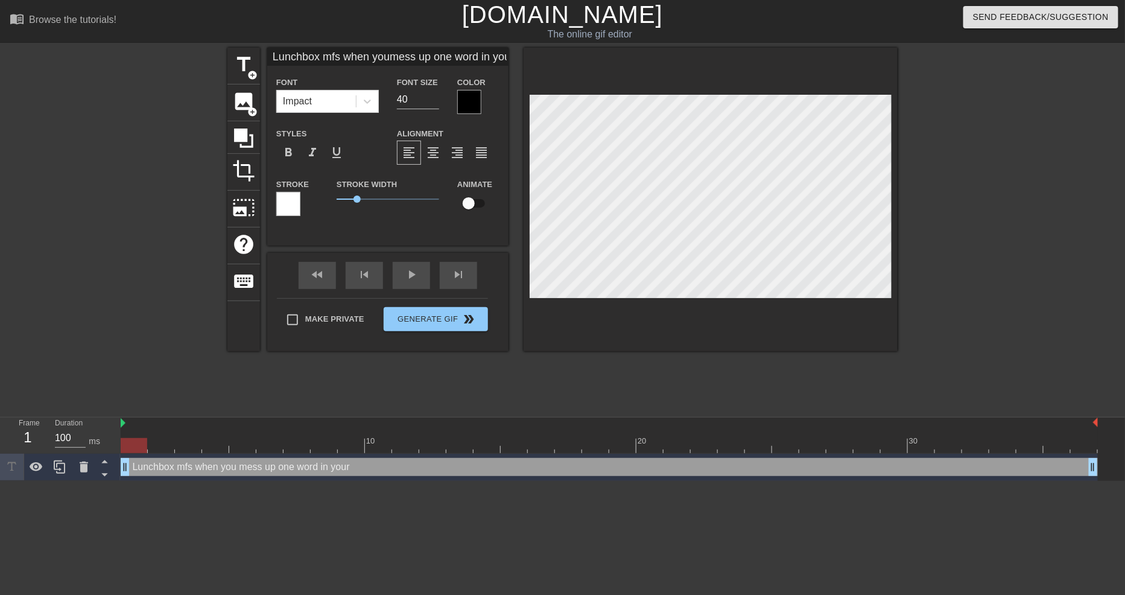
type input "Lunchbox mfs when youmess up one word in your"
type textarea "Lunchbox mfs when you mess up one word in your"
type input "Lunchbox mfs when youmess up one word in yours"
type textarea "Lunchbox mfs when you mess up one word in your s"
type input "Lunchbox mfs when youmess up one word in yourse"
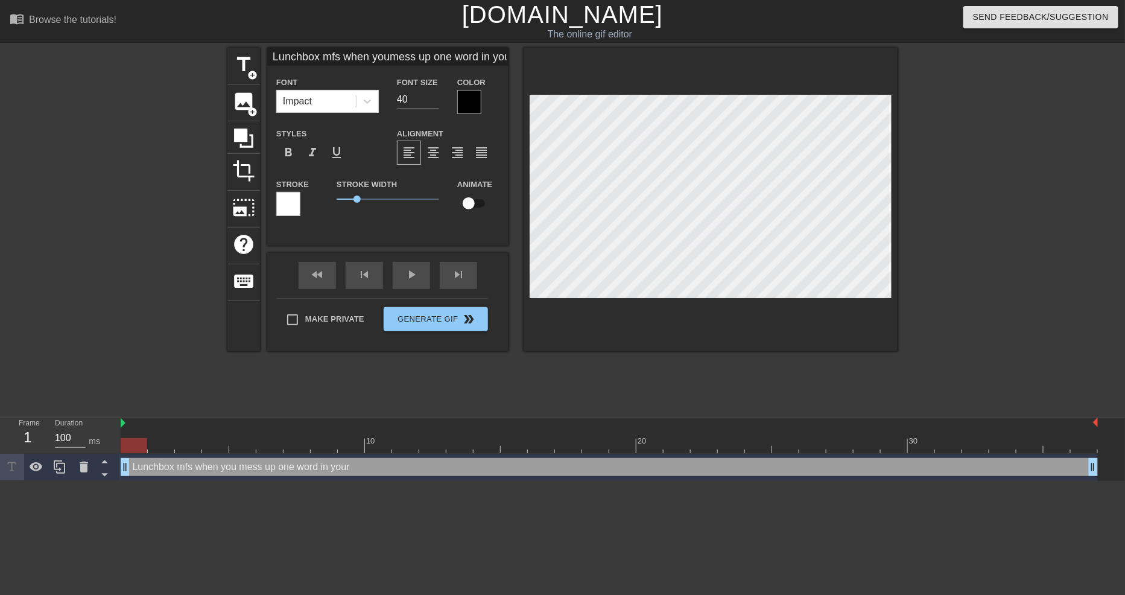
type textarea "Lunchbox mfs when you mess up one word in your se"
type input "Lunchbox mfs when youmess up one word in yoursen"
type textarea "Lunchbox mfs when you mess up one word in your sen"
type input "Lunchbox mfs when youmess up one word in yoursent"
type textarea "Lunchbox mfs when you mess up one word in your sent"
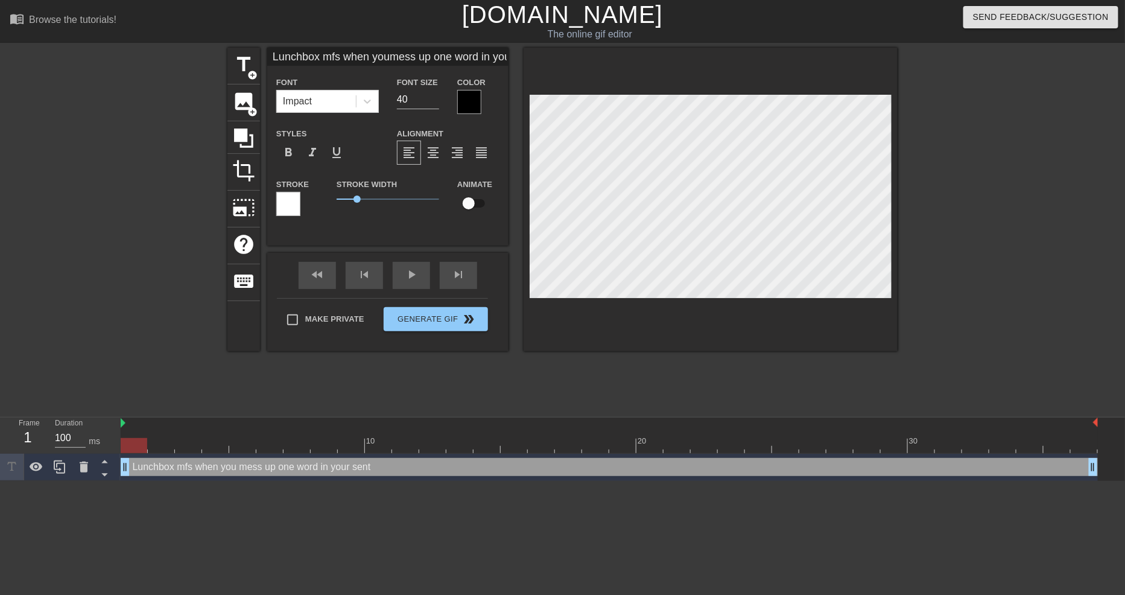
type input "Lunchbox mfs when youmess up one word in yoursente"
type textarea "Lunchbox mfs when you mess up one word in your sente"
type input "Lunchbox mfs when youmess up one word in yoursenten"
type textarea "Lunchbox mfs when you mess up one word in your senten"
type input "Lunchbox mfs when youmess up one word in yoursentenc"
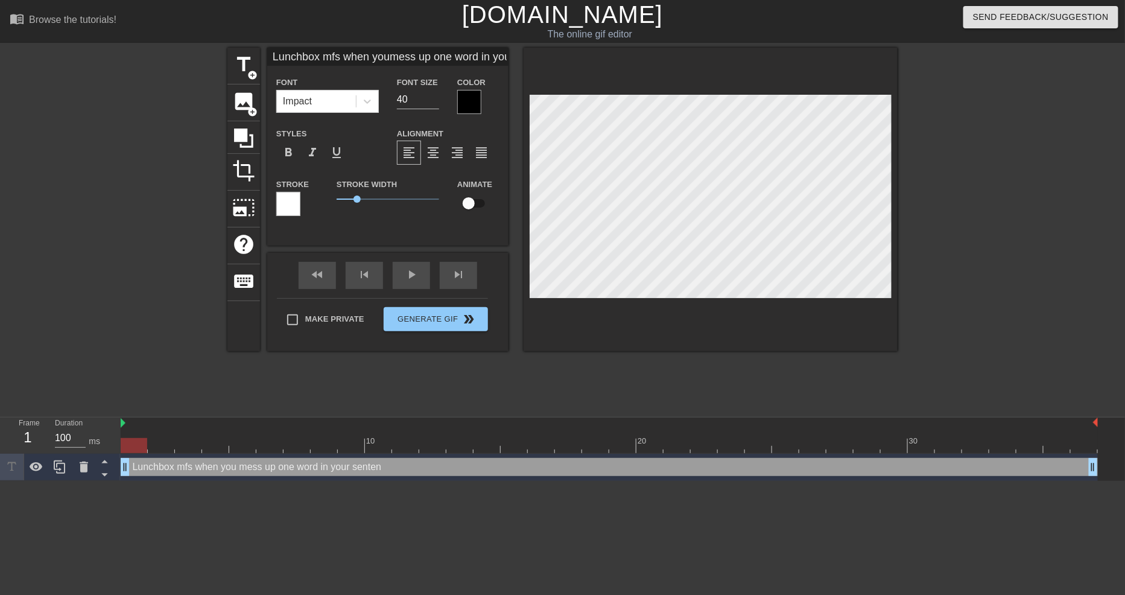
type textarea "Lunchbox mfs when you mess up one word in your sentence"
type input "Lunchbox mfs when youmess up one word in yoursentence"
type textarea "Lunchbox mfs when you mess up one word in your sentence"
type input "Lunchbox mfs when youmess up one word in yoursentence"
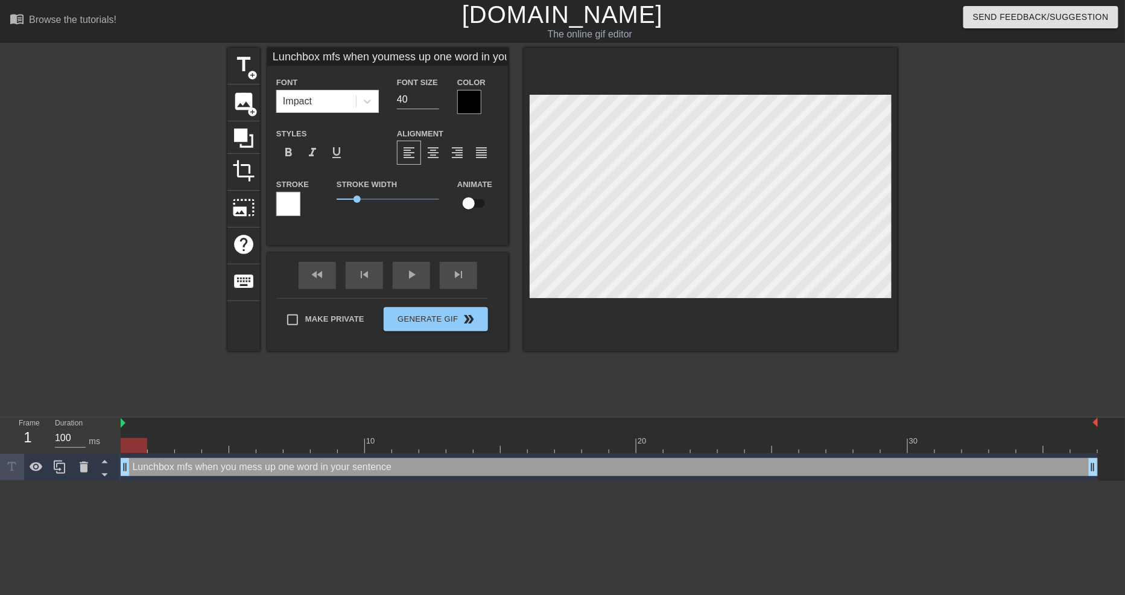
type textarea "Lunchbox mfs when you mess up one word in your sentence"
type input "Lunchbox mfs when youmess up one word in yoursentence"
type textarea "Lunchbox mfs when you mess up one word in yoursentence"
type input "Lunchbox mfs when youmess up one word in your sentence"
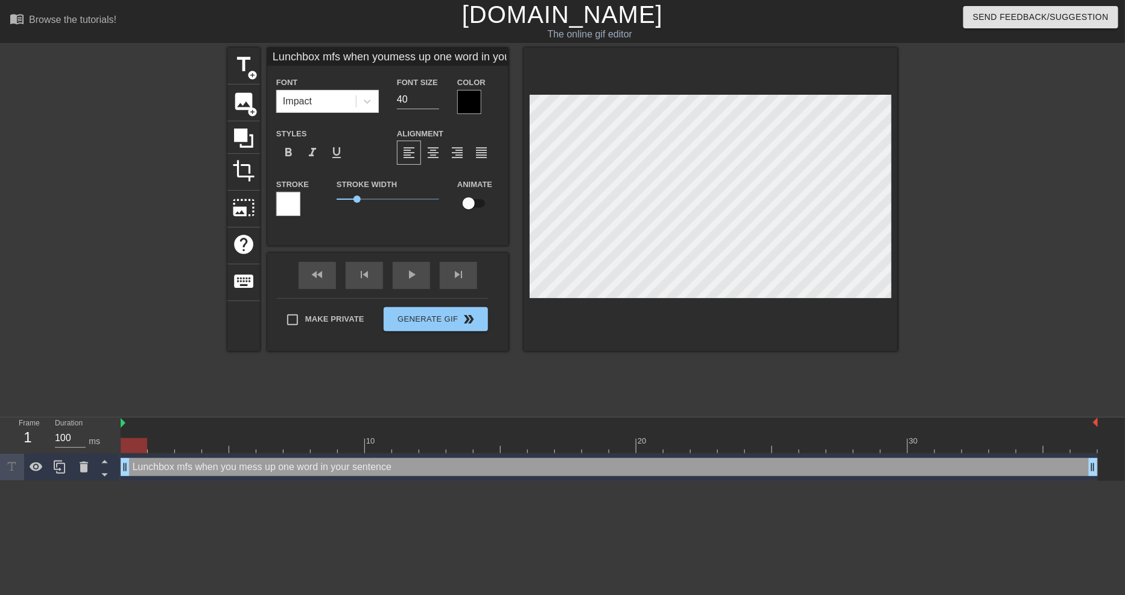
type textarea "Lunchbox mfs when you mess up one word in your sentence"
click at [474, 103] on div at bounding box center [469, 102] width 24 height 24
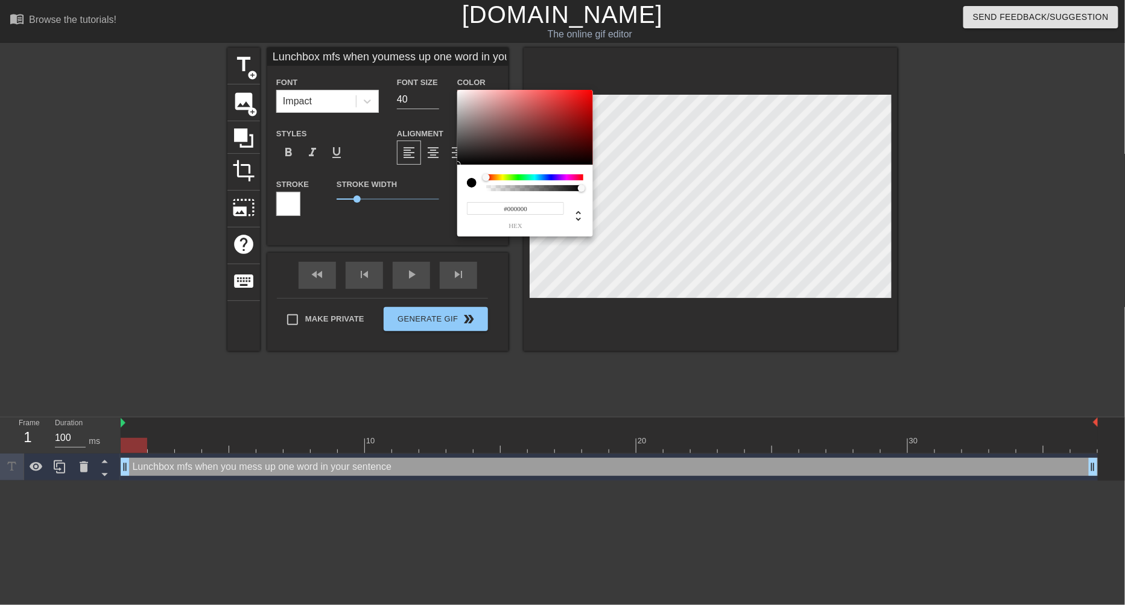
type input "Lunchbox mfs when youmess up one word in your sentence"
type input "0"
type input "Lunchbox mfs when youmess up one word in your sentence"
drag, startPoint x: 532, startPoint y: 188, endPoint x: 411, endPoint y: 205, distance: 121.8
click at [411, 205] on div "0 r 0 g 0 b 0 a" at bounding box center [562, 302] width 1125 height 605
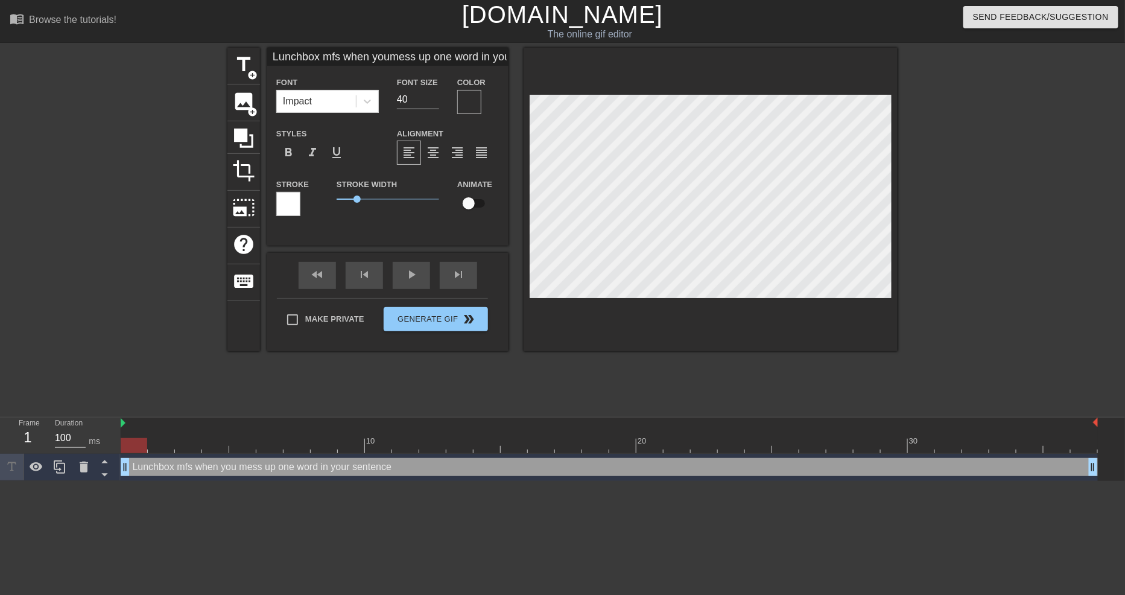
click at [470, 94] on div at bounding box center [469, 102] width 24 height 24
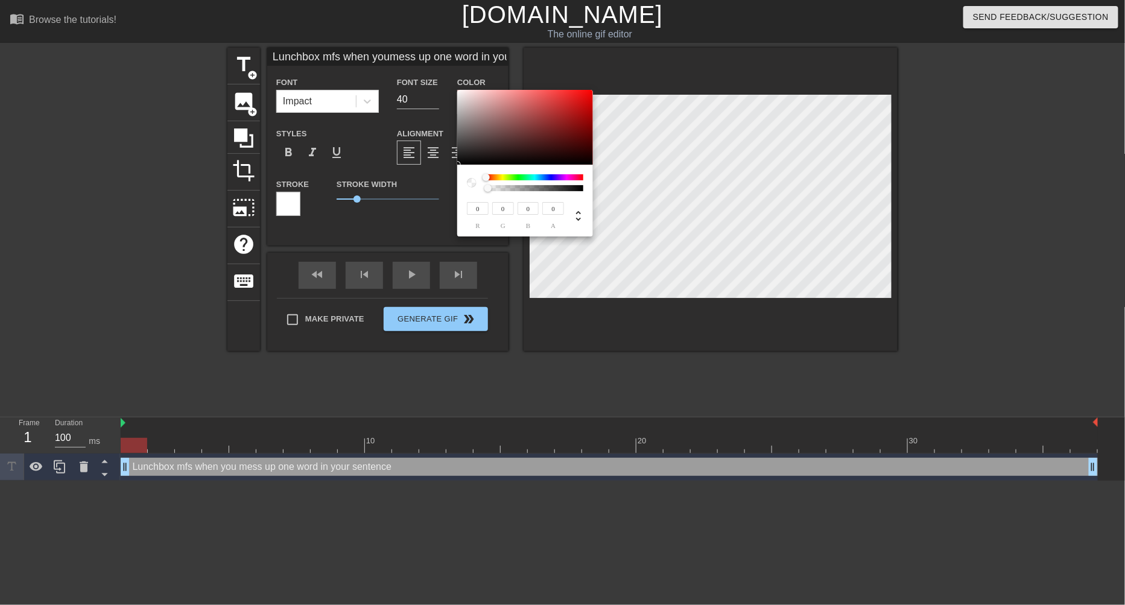
type input "Lunchbox mfs when youmess up one word in your sentence"
type input "0.09"
type input "Lunchbox mfs when youmess up one word in your sentence"
type input "0.15"
type input "Lunchbox mfs when youmess up one word in your sentence"
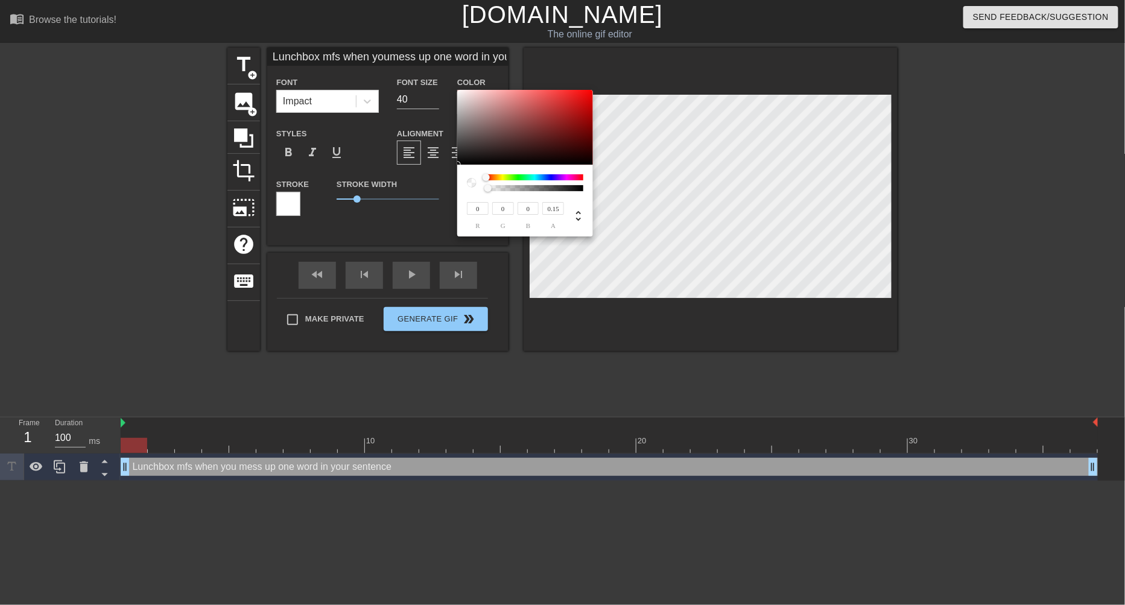
type input "0.26"
type input "Lunchbox mfs when youmess up one word in your sentence"
type input "0.39"
type input "Lunchbox mfs when youmess up one word in your sentence"
type input "0.55"
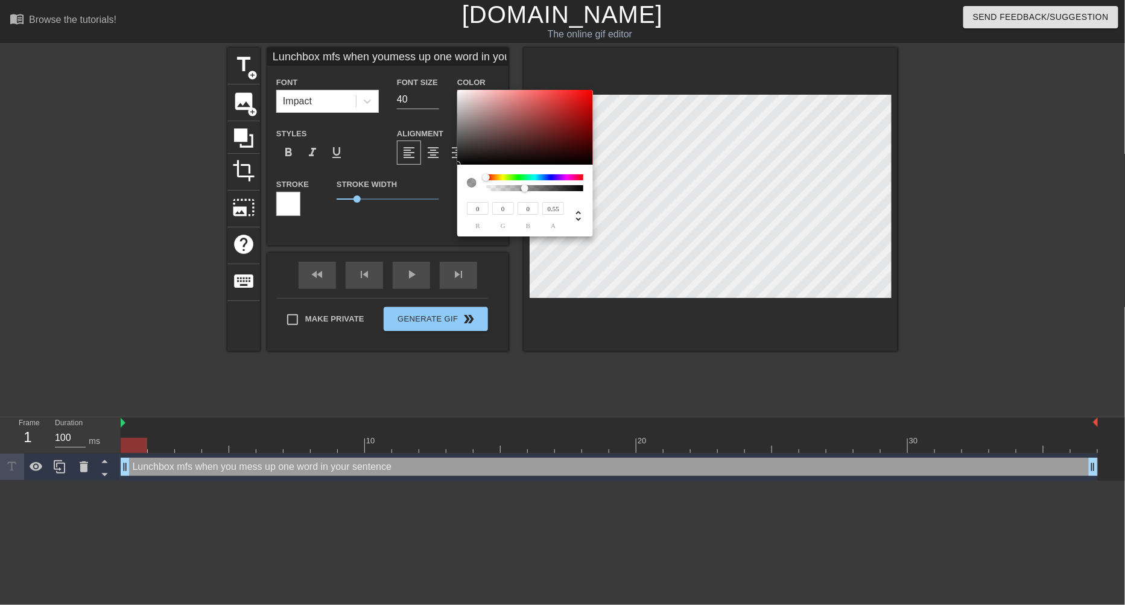
type input "Lunchbox mfs when youmess up one word in your sentence"
type input "0.76"
type input "Lunchbox mfs when youmess up one word in your sentence"
type input "0.99"
type input "Lunchbox mfs when youmess up one word in your sentence"
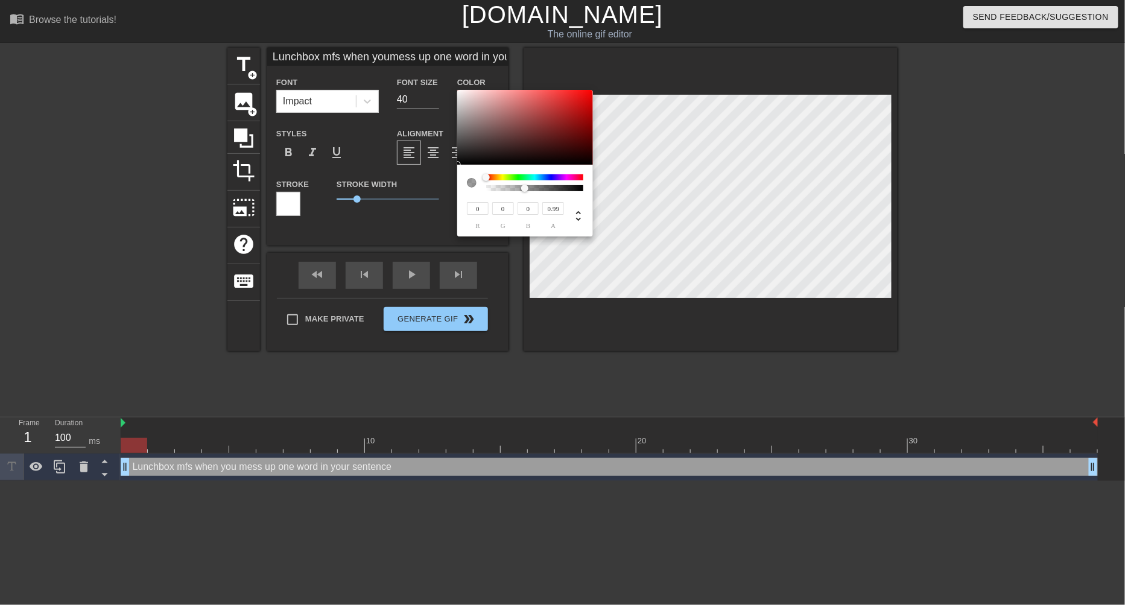
type input "1"
drag, startPoint x: 496, startPoint y: 185, endPoint x: 654, endPoint y: 183, distance: 157.4
click at [654, 183] on div "0 r 0 g 0 b 1 a" at bounding box center [562, 302] width 1125 height 605
type input "Lunchbox mfs when youmess up one word in your sentence"
type input "92"
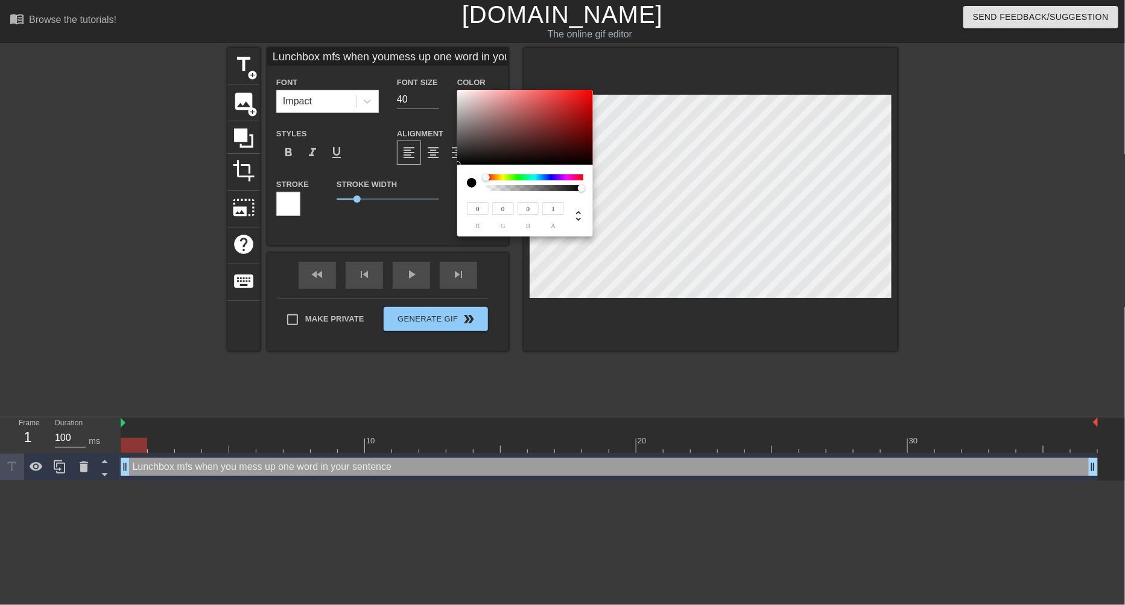
type input "74"
type input "Lunchbox mfs when youmess up one word in your sentence"
click at [457, 93] on div at bounding box center [457, 92] width 7 height 7
click at [576, 210] on icon at bounding box center [578, 216] width 14 height 14
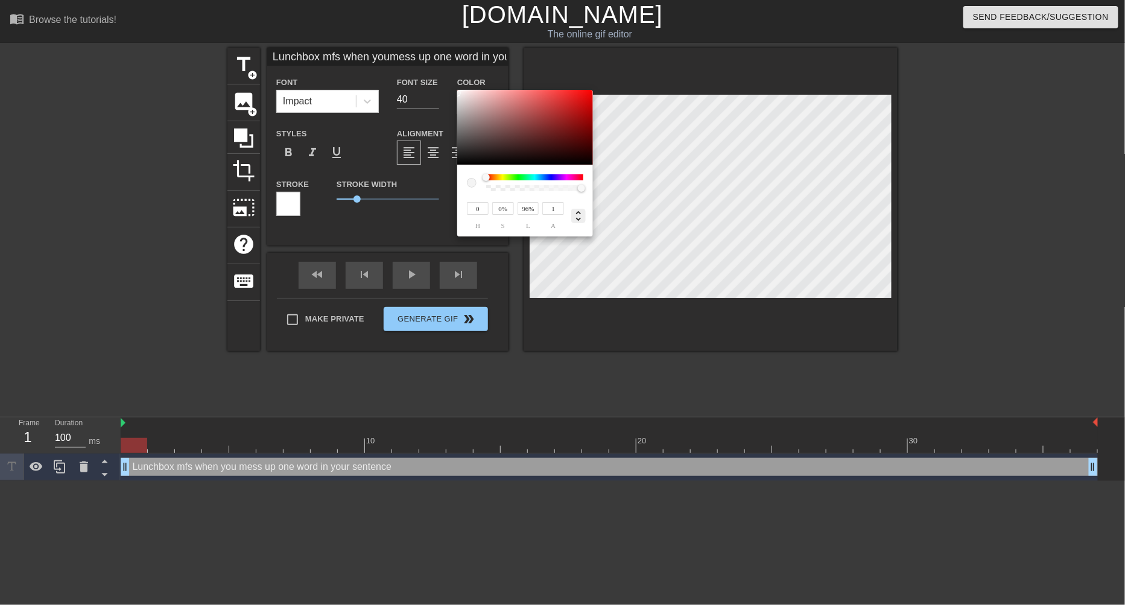
click at [577, 212] on icon at bounding box center [578, 216] width 5 height 10
click at [577, 217] on icon at bounding box center [578, 216] width 14 height 14
click at [580, 209] on icon at bounding box center [578, 216] width 14 height 14
drag, startPoint x: 531, startPoint y: 207, endPoint x: 399, endPoint y: 219, distance: 132.6
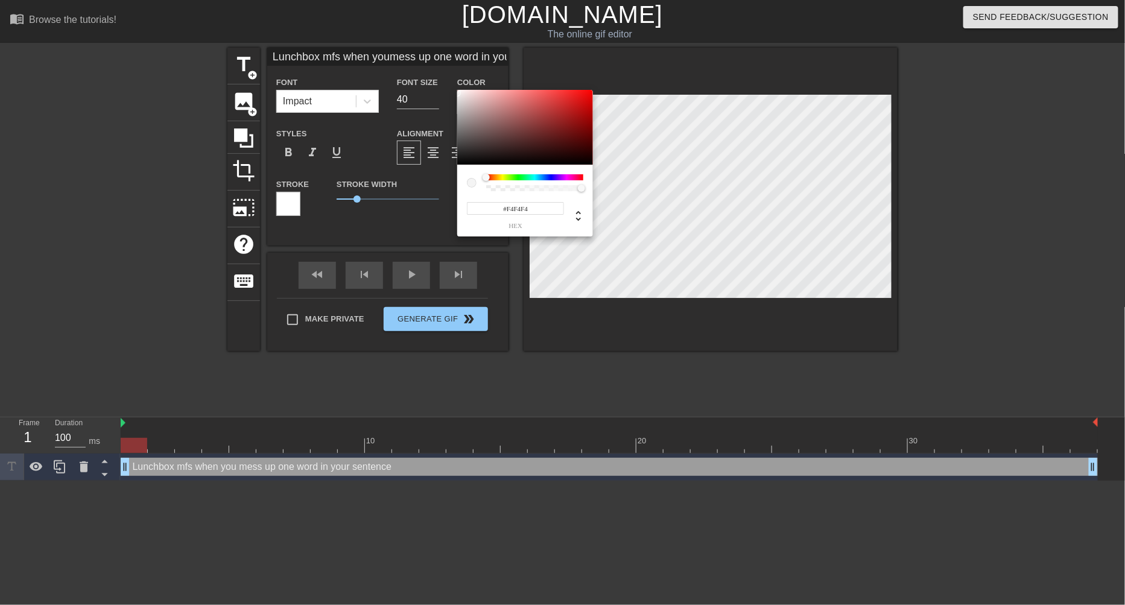
click at [398, 215] on div "#F4F4F4 hex" at bounding box center [562, 302] width 1125 height 605
click at [543, 211] on input "fffffff" at bounding box center [515, 208] width 97 height 13
click at [542, 177] on div at bounding box center [534, 177] width 97 height 6
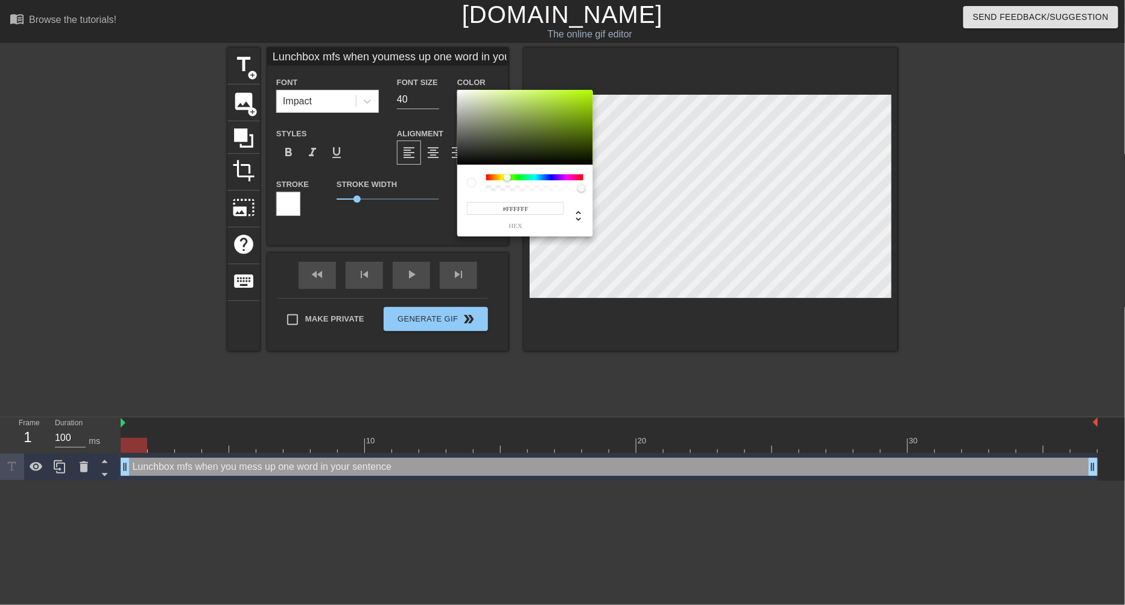
drag, startPoint x: 507, startPoint y: 175, endPoint x: 437, endPoint y: 179, distance: 70.1
click at [437, 179] on div "#FFFFFF hex" at bounding box center [562, 302] width 1125 height 605
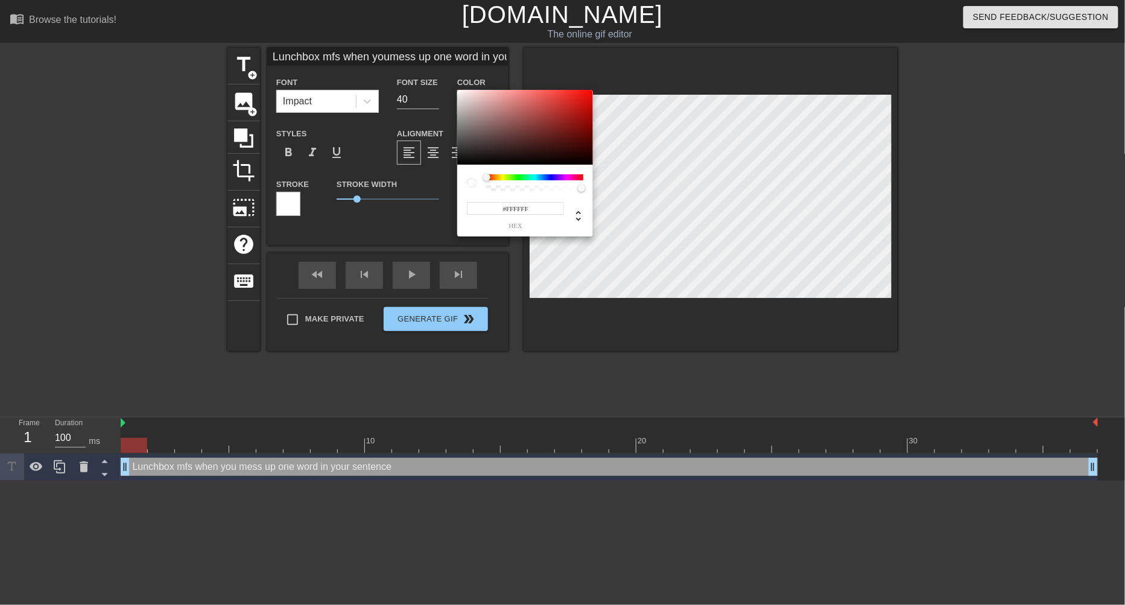
click at [538, 191] on div "#FFFFFF hex" at bounding box center [525, 210] width 116 height 38
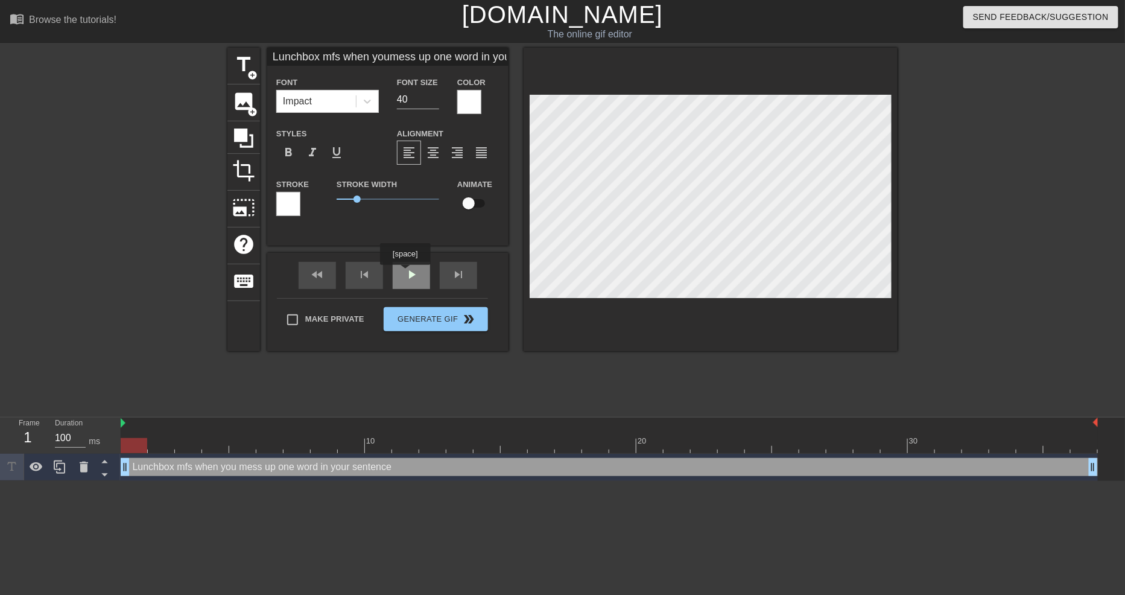
click at [405, 273] on div "fast_rewind skip_previous play_arrow skip_next" at bounding box center [388, 275] width 197 height 45
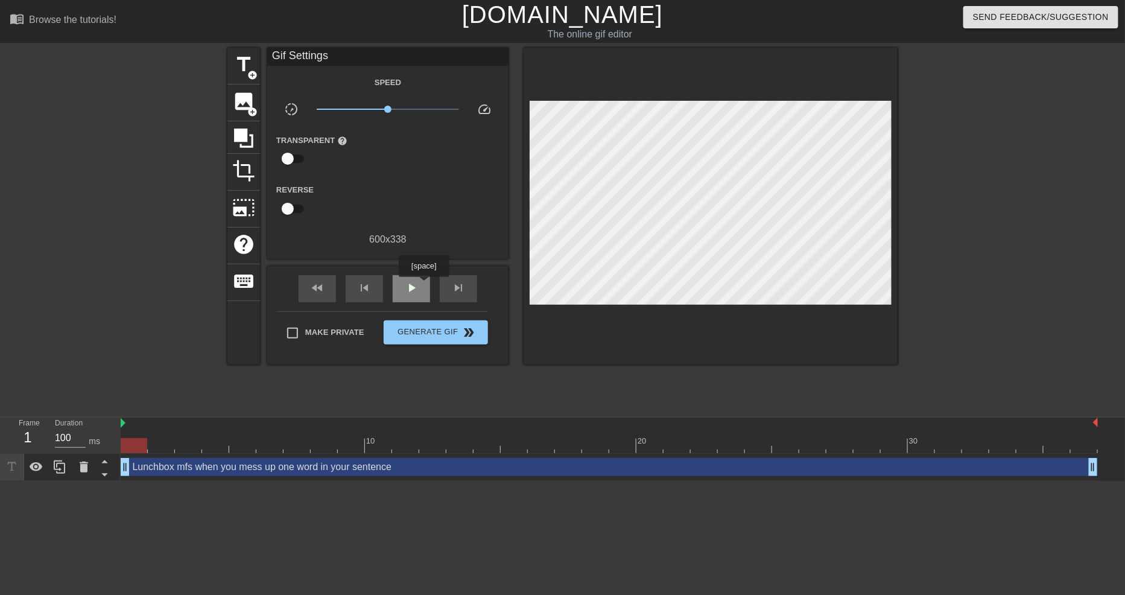
click at [423, 285] on div "play_arrow" at bounding box center [411, 288] width 37 height 27
click at [419, 287] on div "pause" at bounding box center [411, 288] width 37 height 27
click at [243, 74] on span "title" at bounding box center [243, 64] width 23 height 23
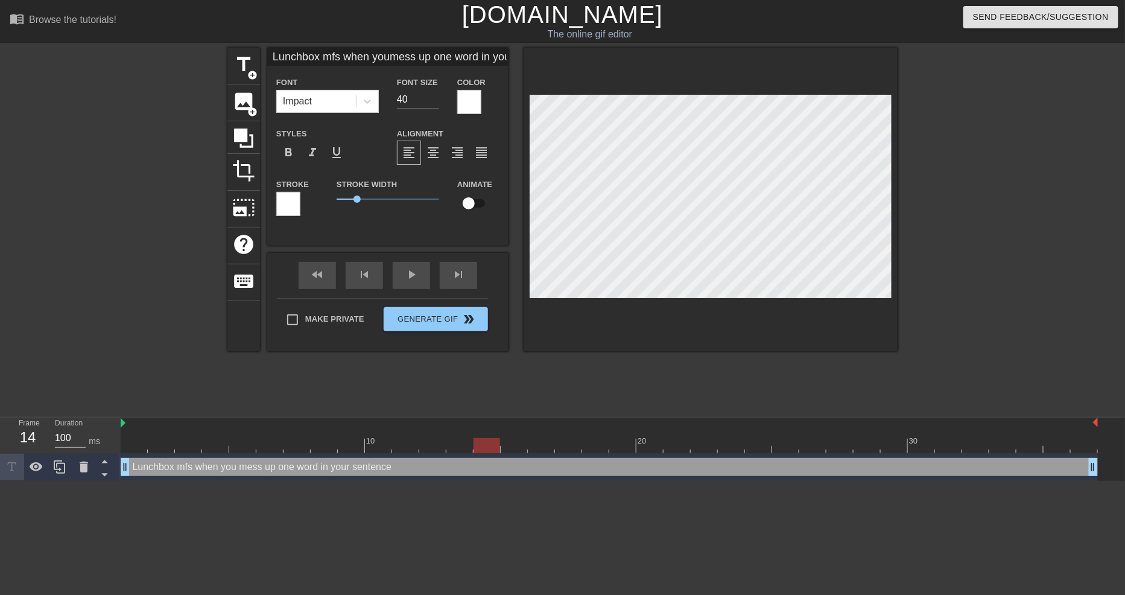
scroll to position [3, 4]
click at [863, 328] on div at bounding box center [711, 199] width 374 height 303
click at [464, 106] on div at bounding box center [469, 102] width 24 height 24
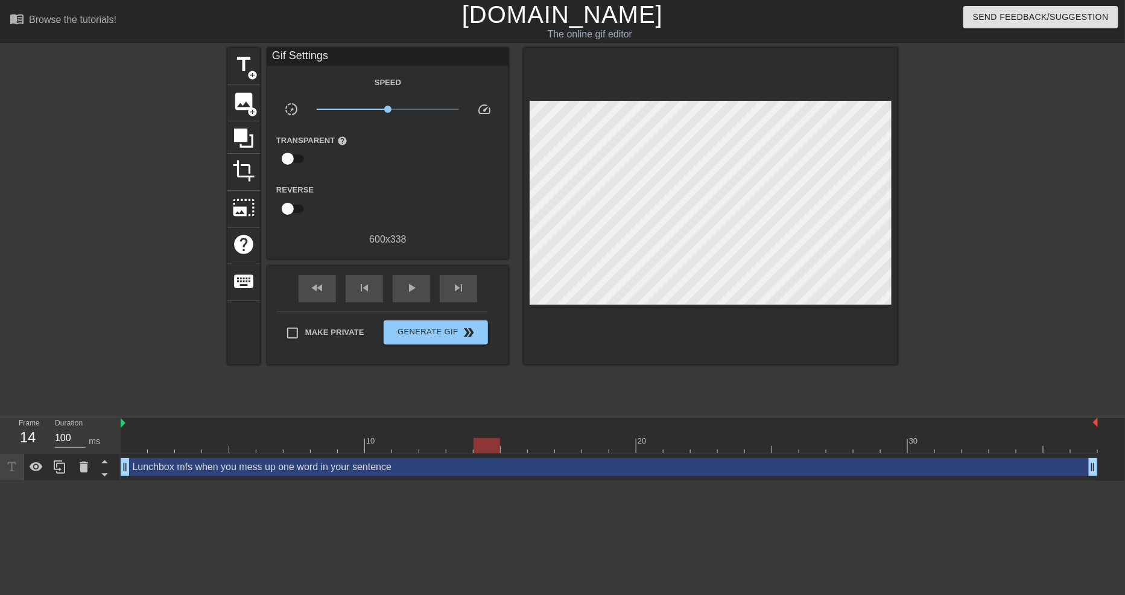
drag, startPoint x: 451, startPoint y: 154, endPoint x: 413, endPoint y: 185, distance: 48.9
click at [256, 68] on div "title add_circle" at bounding box center [243, 66] width 33 height 37
click at [806, 326] on div at bounding box center [711, 206] width 374 height 317
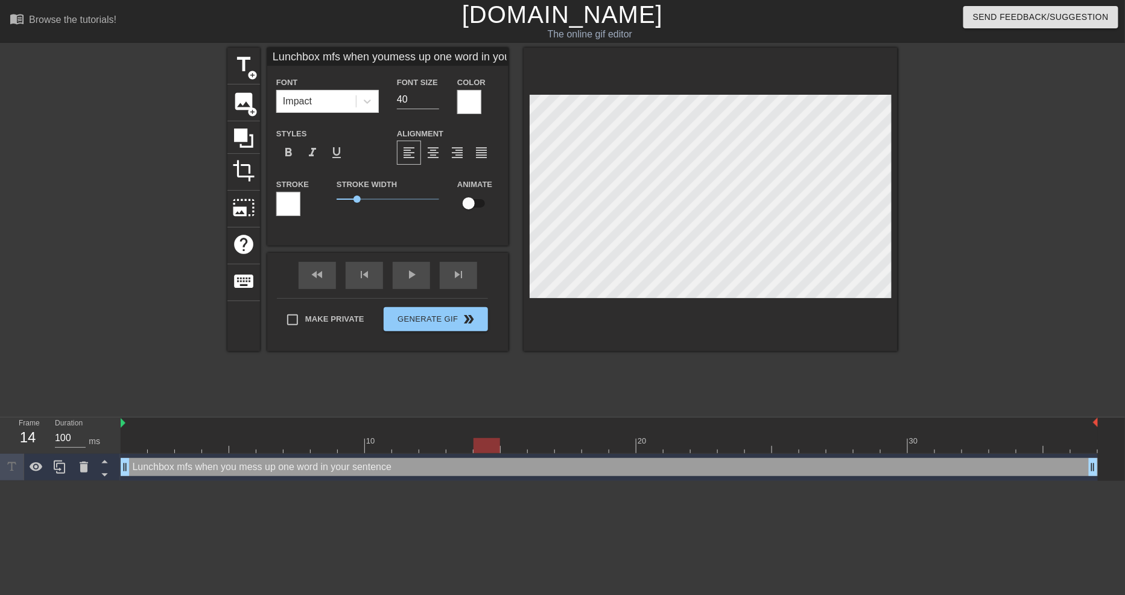
click at [463, 98] on div at bounding box center [469, 102] width 24 height 24
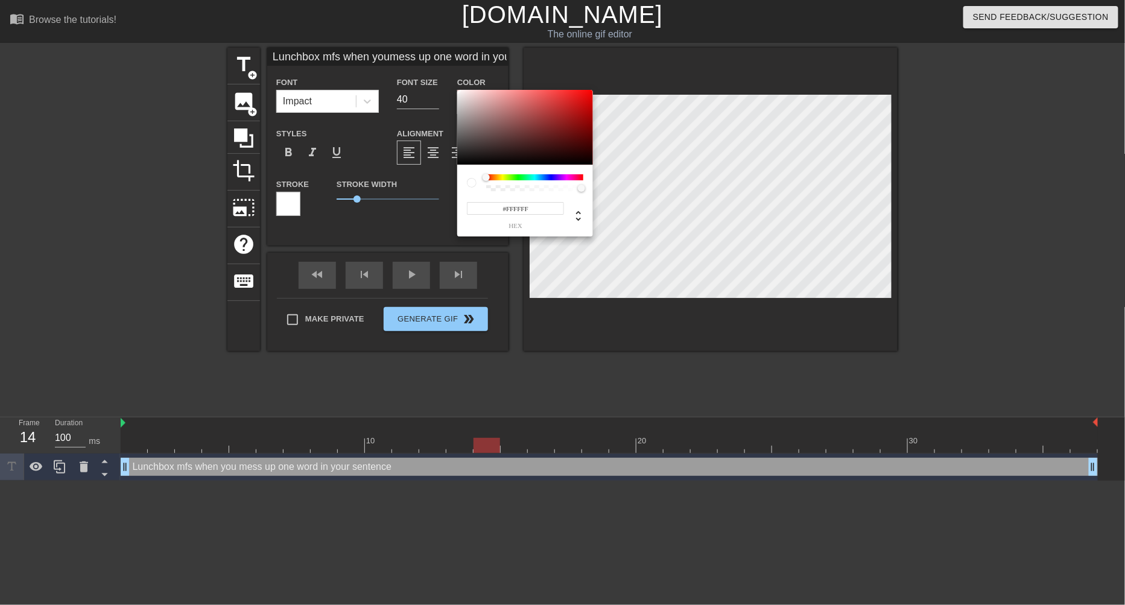
drag, startPoint x: 495, startPoint y: 207, endPoint x: 463, endPoint y: 212, distance: 32.8
click at [463, 212] on div "#FFFFFF hex" at bounding box center [513, 215] width 101 height 28
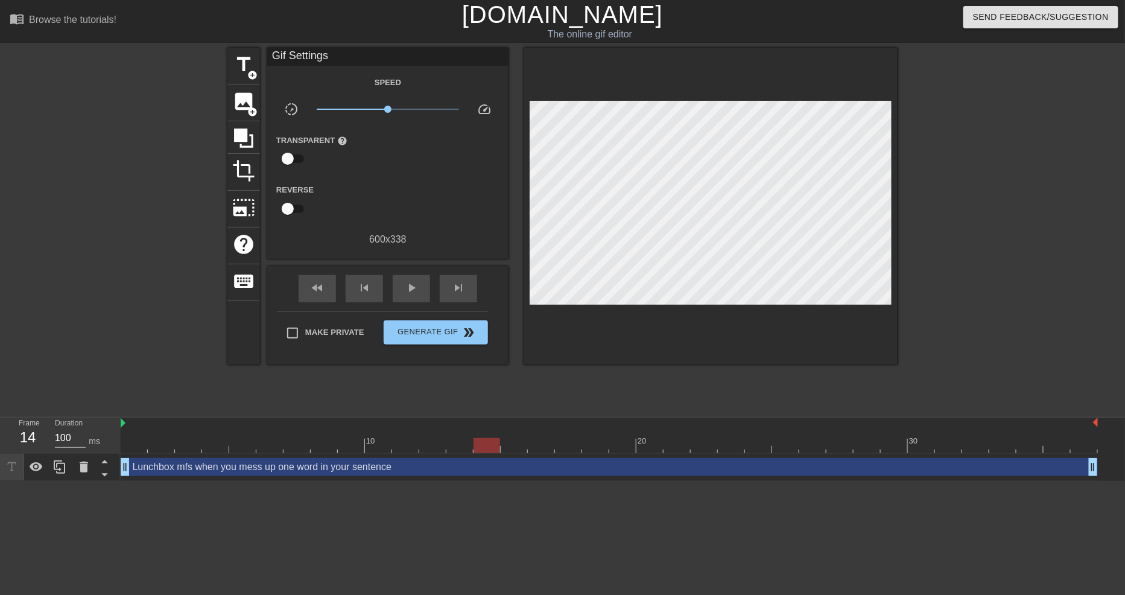
click at [427, 203] on div "Reverse" at bounding box center [387, 201] width 241 height 38
drag, startPoint x: 388, startPoint y: 109, endPoint x: 408, endPoint y: 112, distance: 20.2
click at [408, 112] on span "x1.93" at bounding box center [388, 109] width 143 height 14
click at [708, 308] on div at bounding box center [711, 206] width 374 height 317
click at [401, 299] on div "play_arrow" at bounding box center [411, 288] width 37 height 27
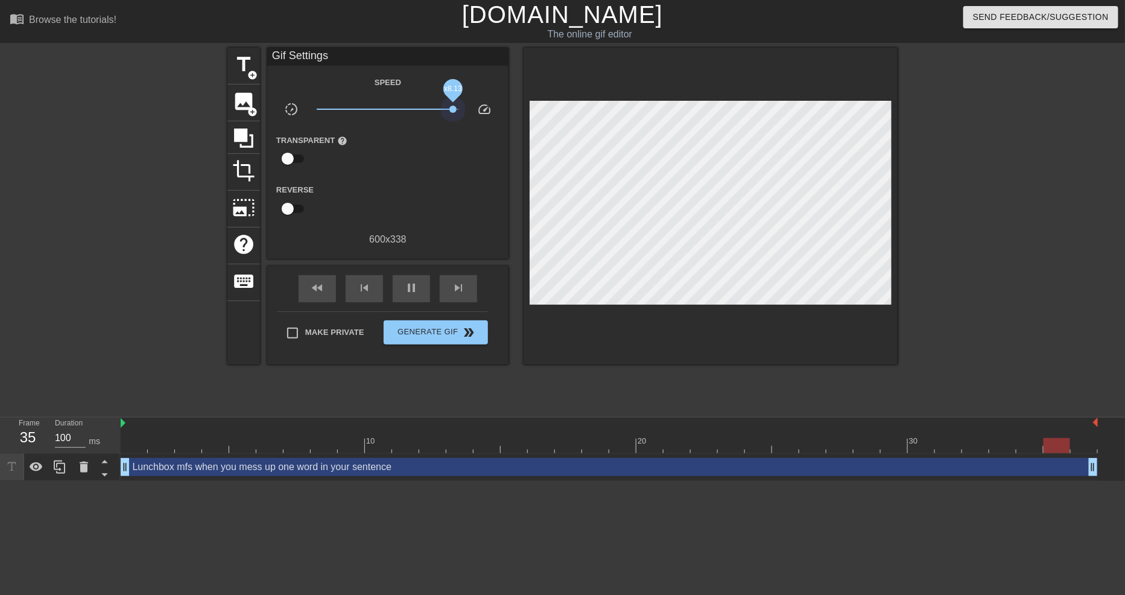
drag, startPoint x: 413, startPoint y: 106, endPoint x: 444, endPoint y: 199, distance: 97.9
click at [472, 105] on div "slow_motion_video x8.13 speed" at bounding box center [387, 111] width 241 height 19
drag, startPoint x: 448, startPoint y: 107, endPoint x: 425, endPoint y: 112, distance: 22.8
click at [425, 112] on span "x3.31" at bounding box center [388, 109] width 143 height 14
drag, startPoint x: 426, startPoint y: 107, endPoint x: 342, endPoint y: 122, distance: 85.8
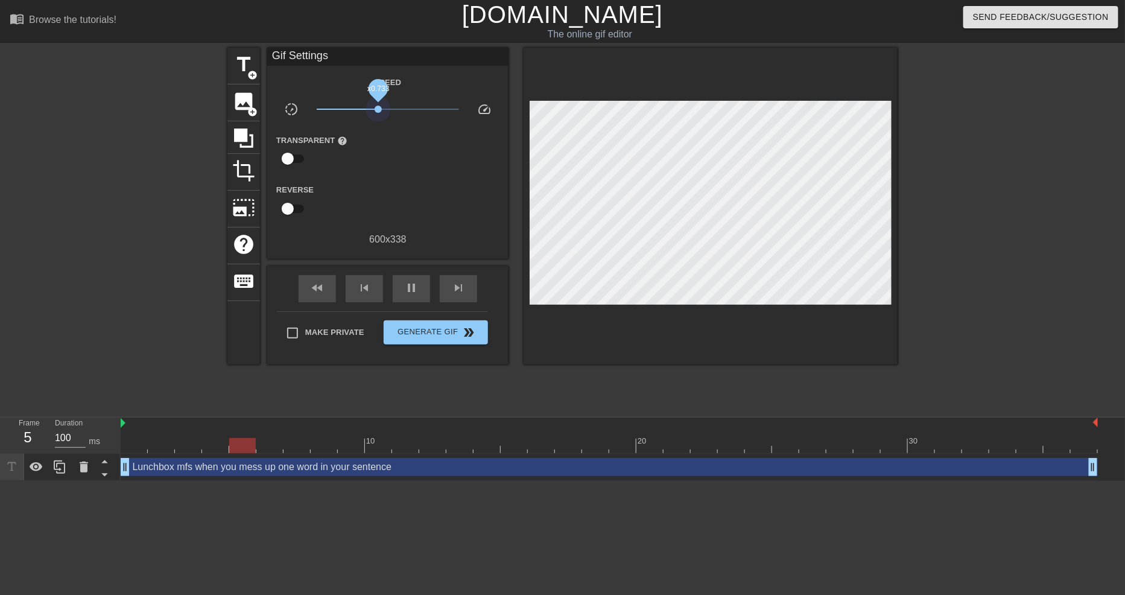
click at [342, 122] on div "Speed slow_motion_video x0.733 speed Transparent help Reverse 600 x 338" at bounding box center [387, 161] width 223 height 172
drag, startPoint x: 340, startPoint y: 109, endPoint x: 366, endPoint y: 106, distance: 26.2
click at [349, 106] on span "x0.254" at bounding box center [345, 109] width 7 height 7
drag, startPoint x: 366, startPoint y: 105, endPoint x: 384, endPoint y: 103, distance: 18.3
click at [384, 103] on span "x0.881" at bounding box center [388, 109] width 143 height 14
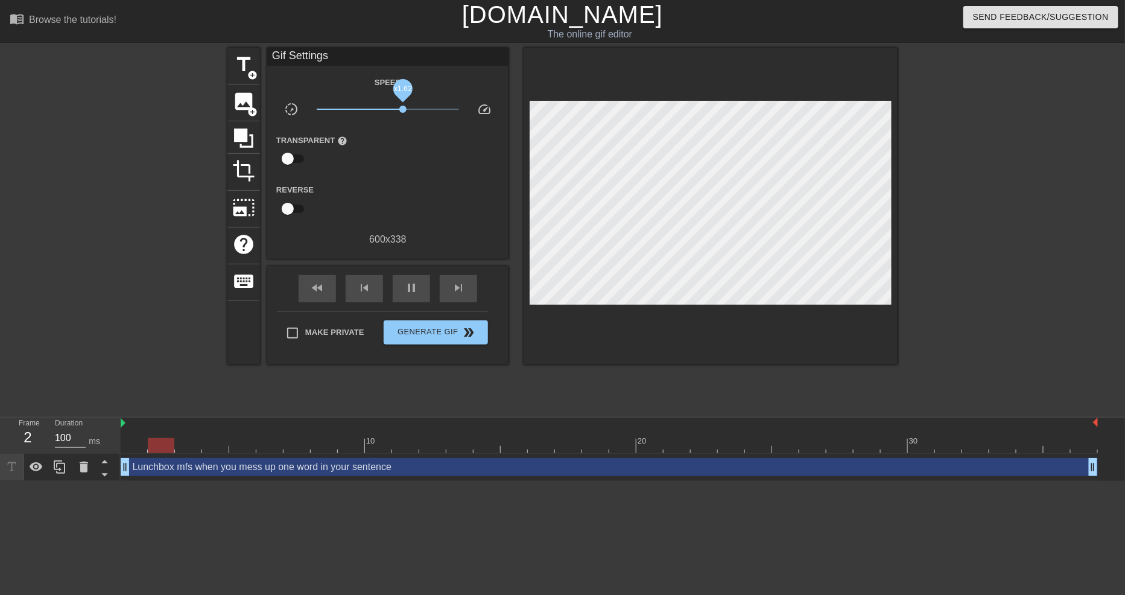
drag, startPoint x: 386, startPoint y: 103, endPoint x: 403, endPoint y: 106, distance: 17.2
click at [403, 106] on span "x1.62" at bounding box center [388, 109] width 143 height 14
click at [399, 106] on span "x1.45" at bounding box center [399, 109] width 7 height 7
click at [405, 183] on div "Reverse" at bounding box center [387, 201] width 241 height 38
click at [256, 70] on span "add_circle" at bounding box center [252, 75] width 10 height 10
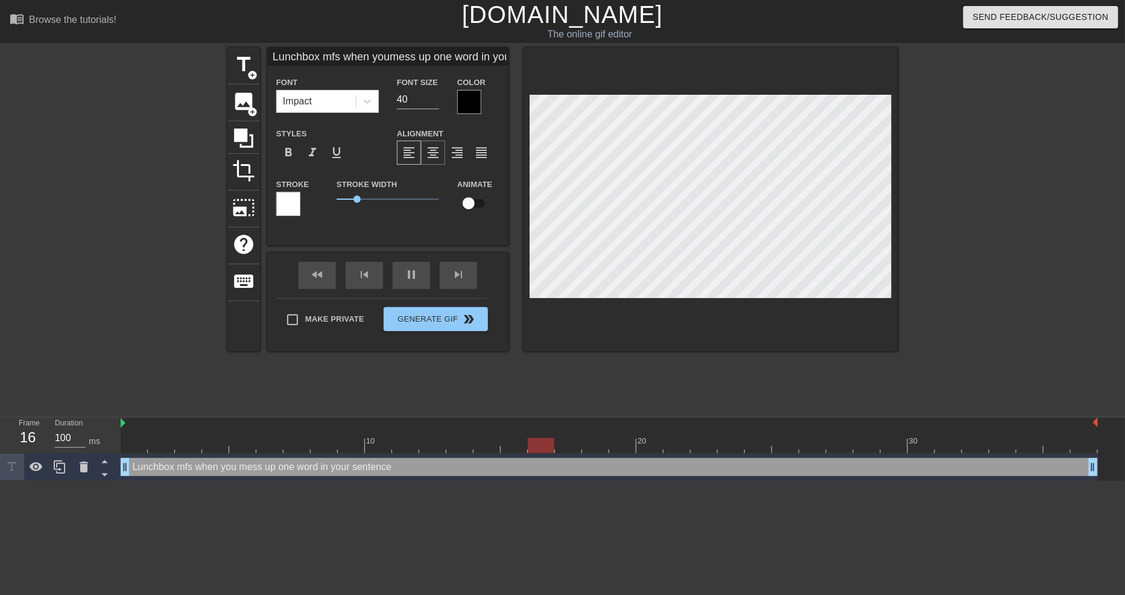
click at [429, 154] on span "format_align_center" at bounding box center [433, 152] width 14 height 14
click at [434, 99] on input "39" at bounding box center [418, 99] width 42 height 19
click at [434, 100] on input "38" at bounding box center [418, 99] width 42 height 19
click at [434, 100] on input "37" at bounding box center [418, 99] width 42 height 19
click at [434, 100] on input "36" at bounding box center [418, 99] width 42 height 19
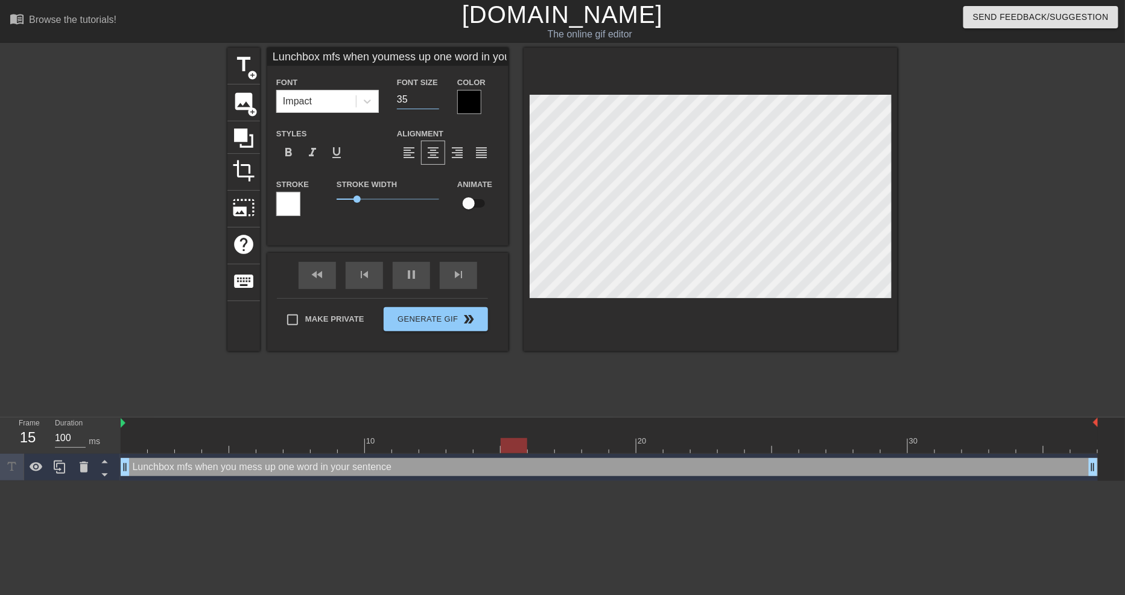
click at [434, 100] on input "35" at bounding box center [418, 99] width 42 height 19
click at [434, 100] on input "34" at bounding box center [418, 99] width 42 height 19
click at [434, 100] on input "33" at bounding box center [418, 99] width 42 height 19
click at [434, 100] on input "32" at bounding box center [418, 99] width 42 height 19
click at [434, 100] on input "31" at bounding box center [418, 99] width 42 height 19
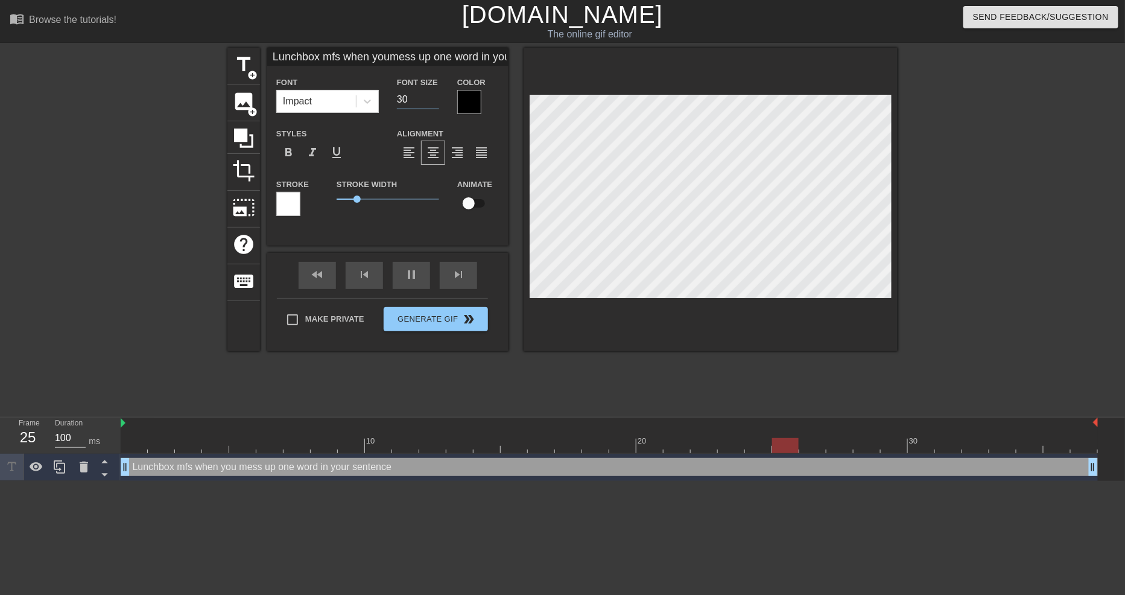
click at [434, 100] on input "30" at bounding box center [418, 99] width 42 height 19
click at [300, 211] on div at bounding box center [288, 204] width 24 height 24
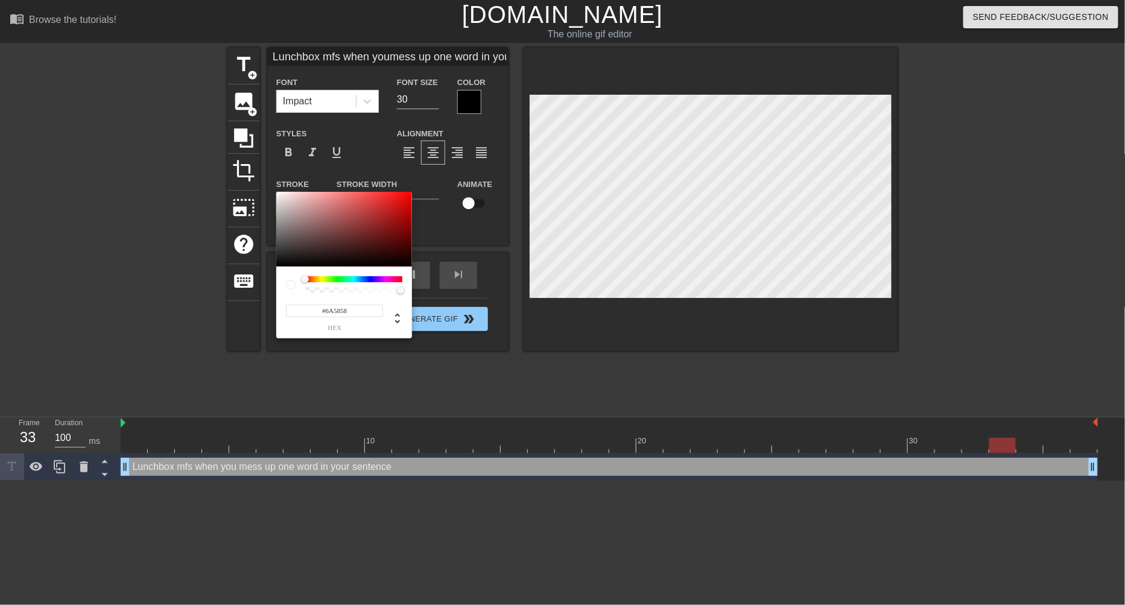
click at [299, 236] on div at bounding box center [344, 229] width 136 height 75
drag, startPoint x: 347, startPoint y: 310, endPoint x: 290, endPoint y: 315, distance: 56.9
click at [290, 315] on input "#6A5858" at bounding box center [334, 311] width 97 height 13
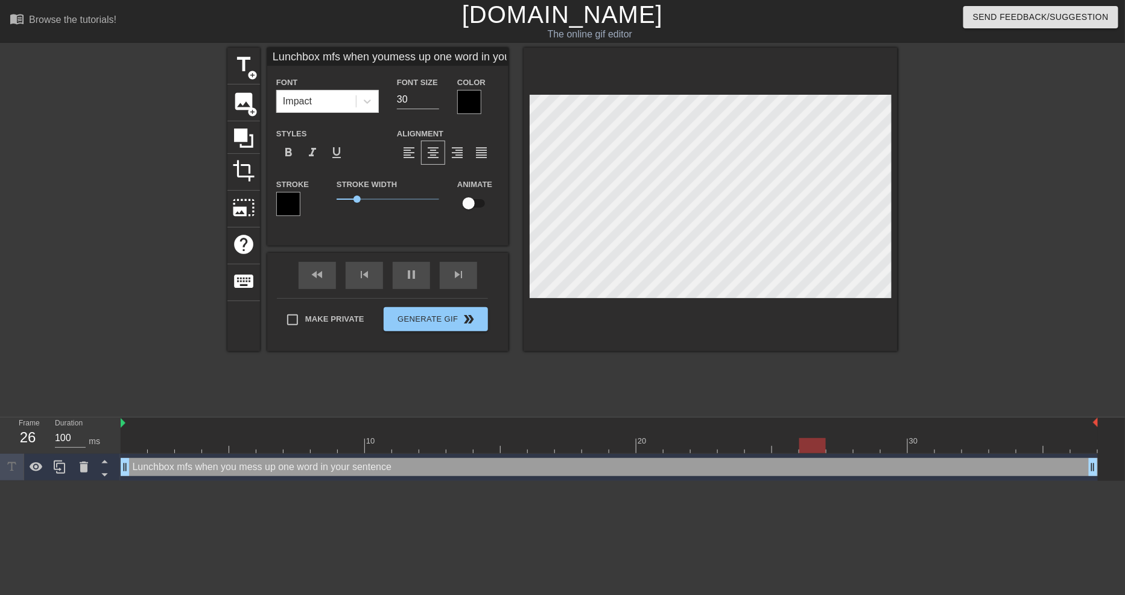
click at [469, 97] on div at bounding box center [469, 102] width 24 height 24
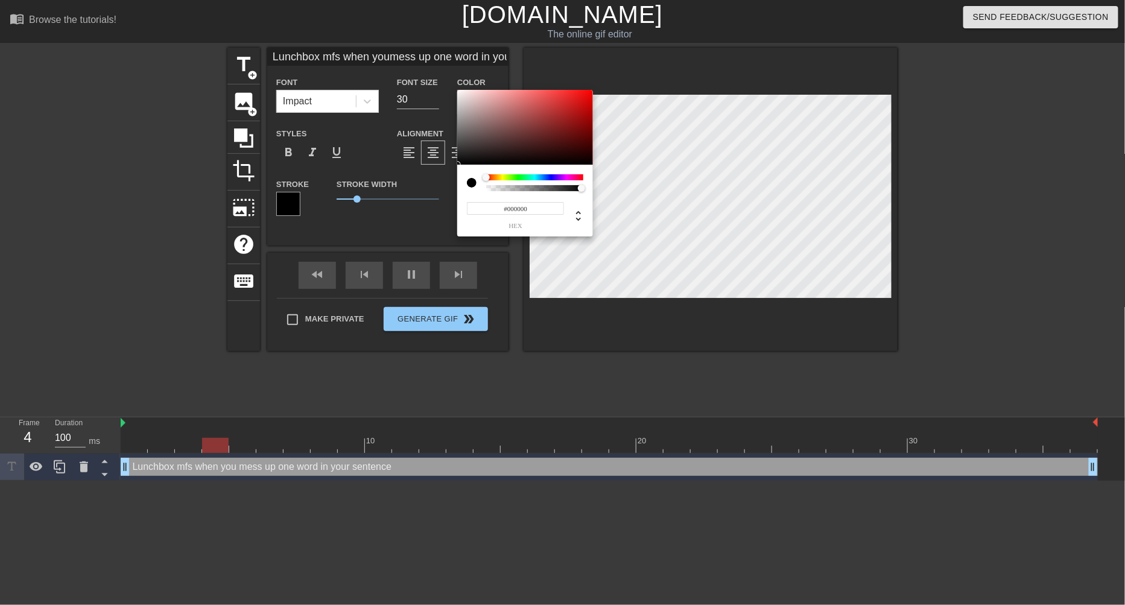
click at [527, 214] on input "#000000" at bounding box center [515, 208] width 97 height 13
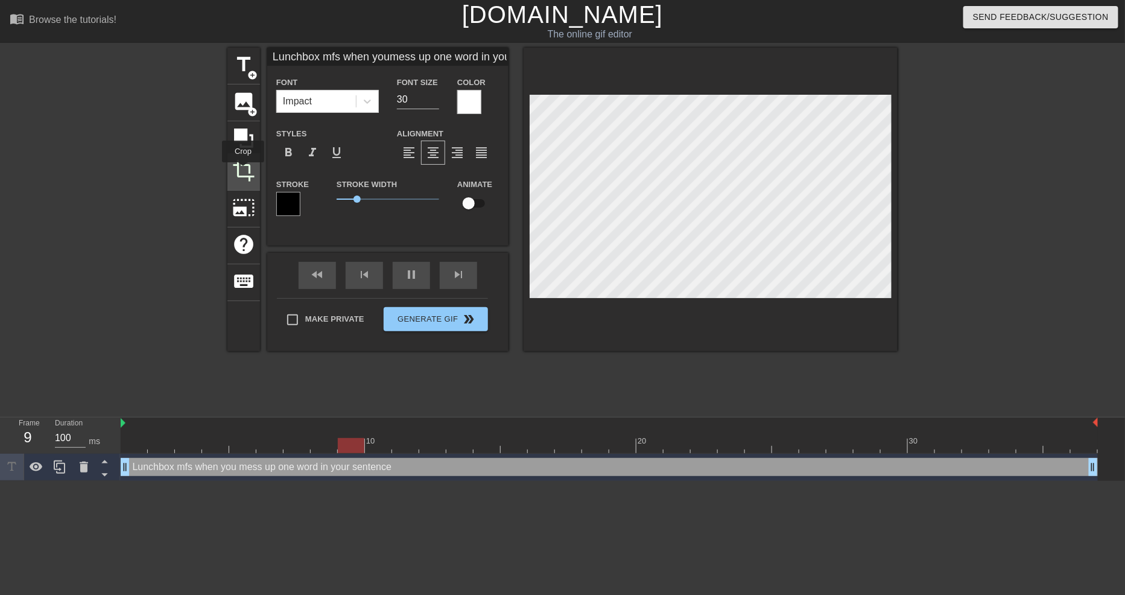
click at [243, 171] on span "crop" at bounding box center [243, 170] width 23 height 23
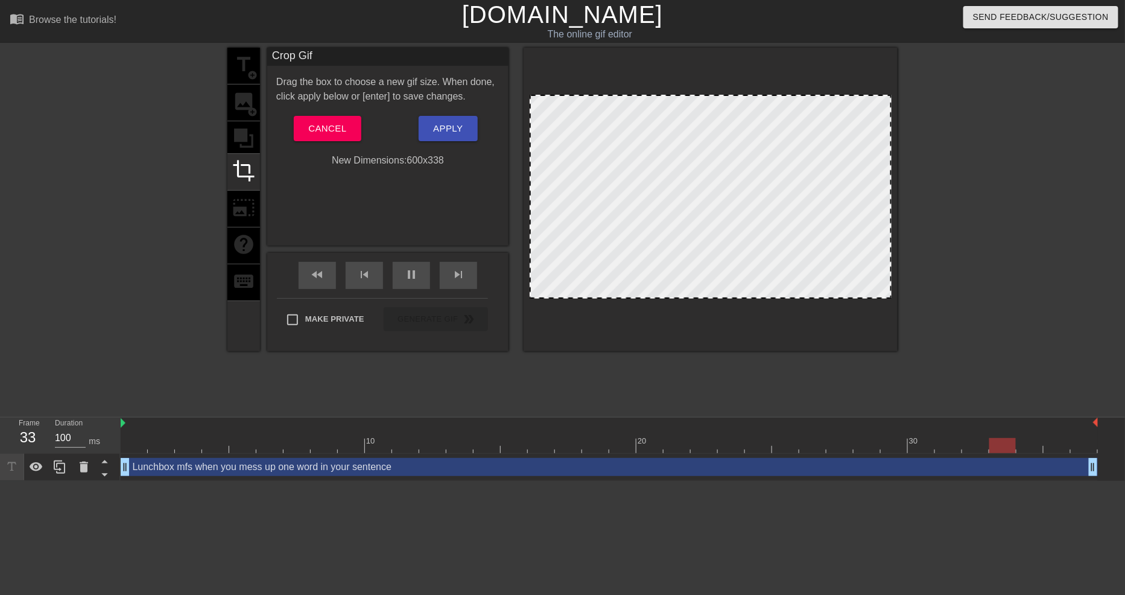
drag, startPoint x: 711, startPoint y: 97, endPoint x: 712, endPoint y: 80, distance: 16.9
click at [712, 80] on div at bounding box center [711, 199] width 374 height 303
click at [321, 125] on span "Cancel" at bounding box center [327, 129] width 38 height 16
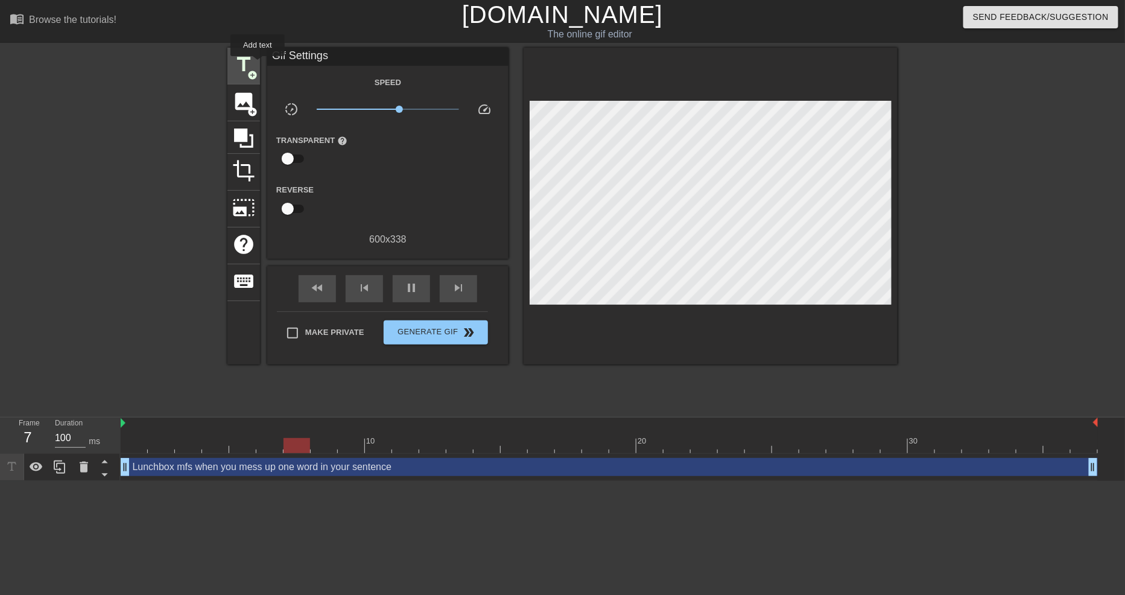
click at [255, 65] on div "title add_circle" at bounding box center [243, 66] width 33 height 37
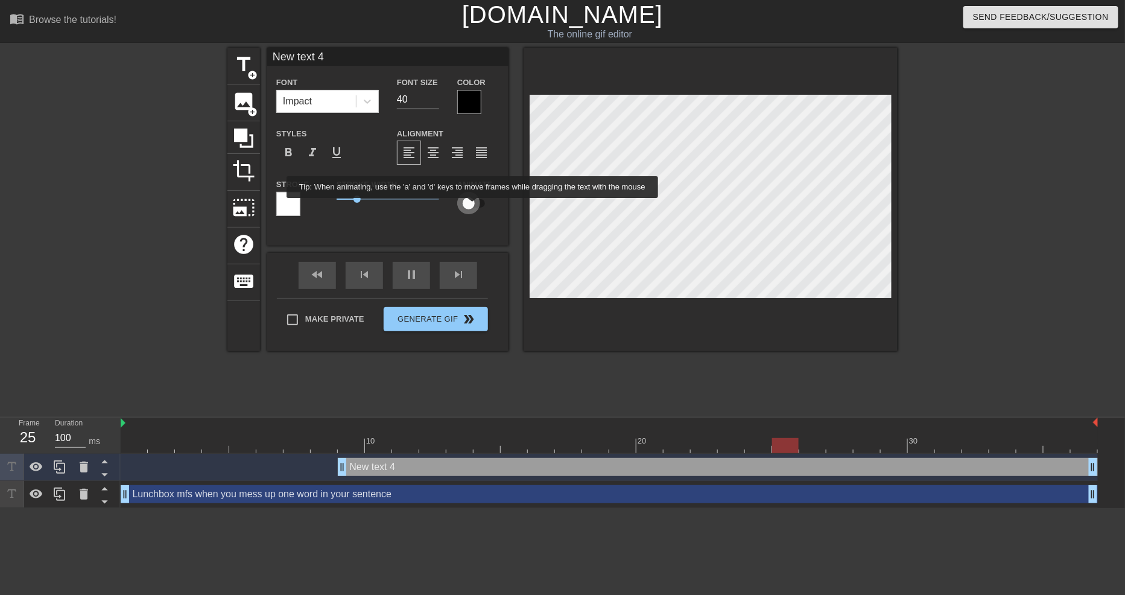
click at [474, 206] on input "checkbox" at bounding box center [468, 203] width 69 height 23
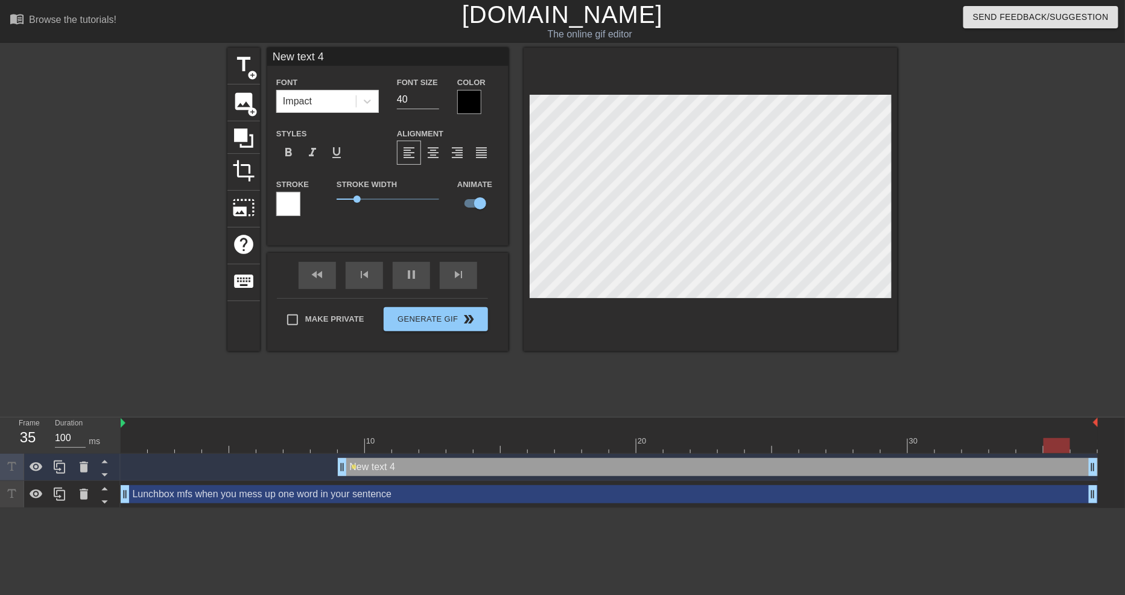
click at [708, 321] on div at bounding box center [711, 199] width 374 height 303
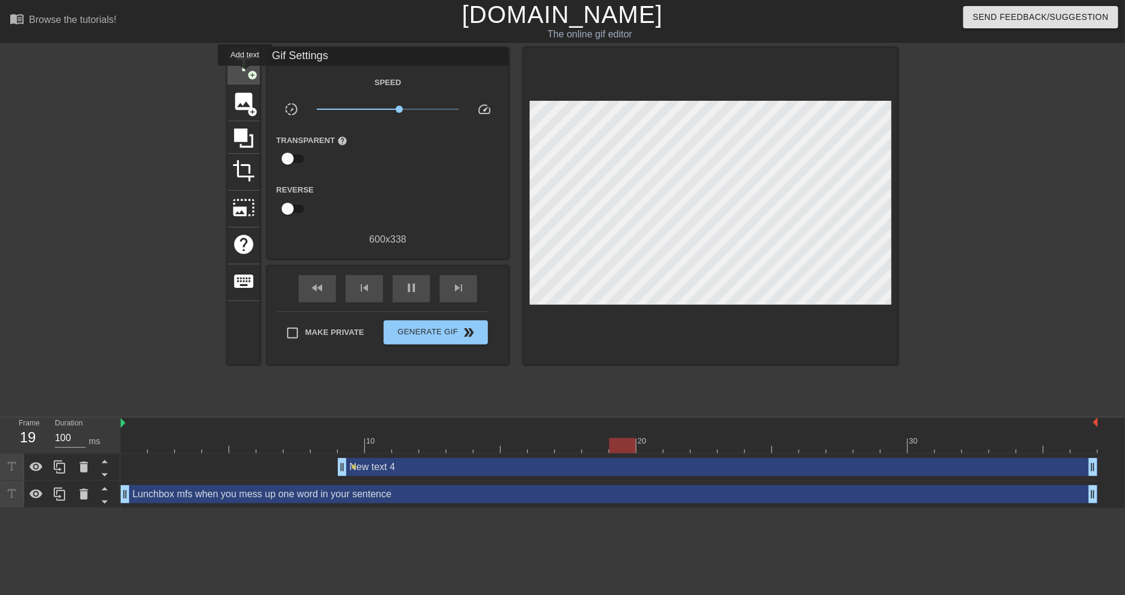
click at [245, 74] on span "title" at bounding box center [243, 64] width 23 height 23
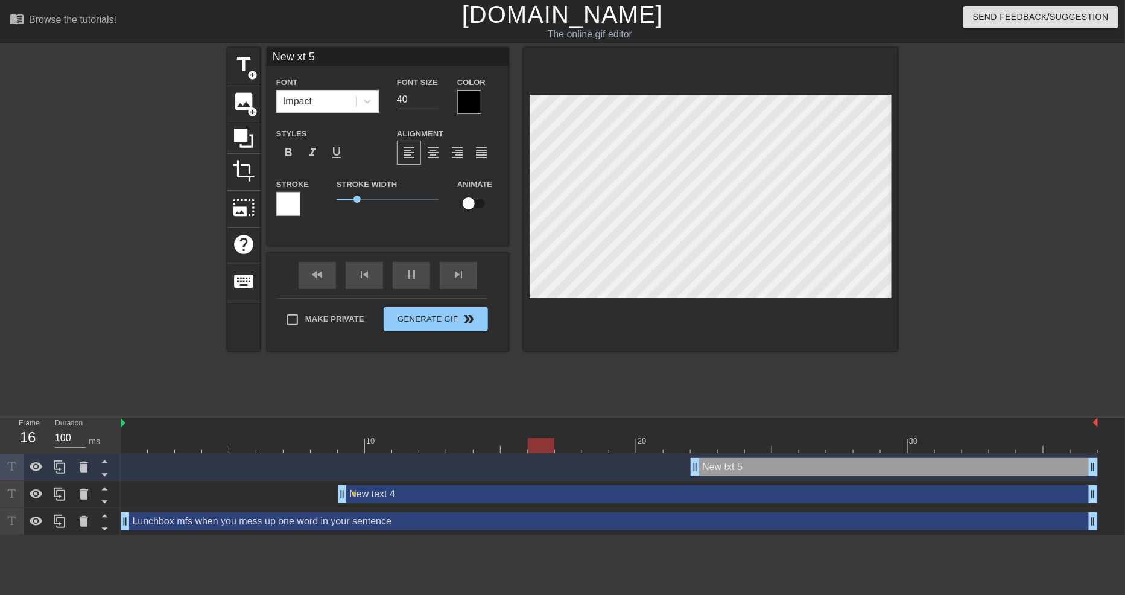
scroll to position [2, 2]
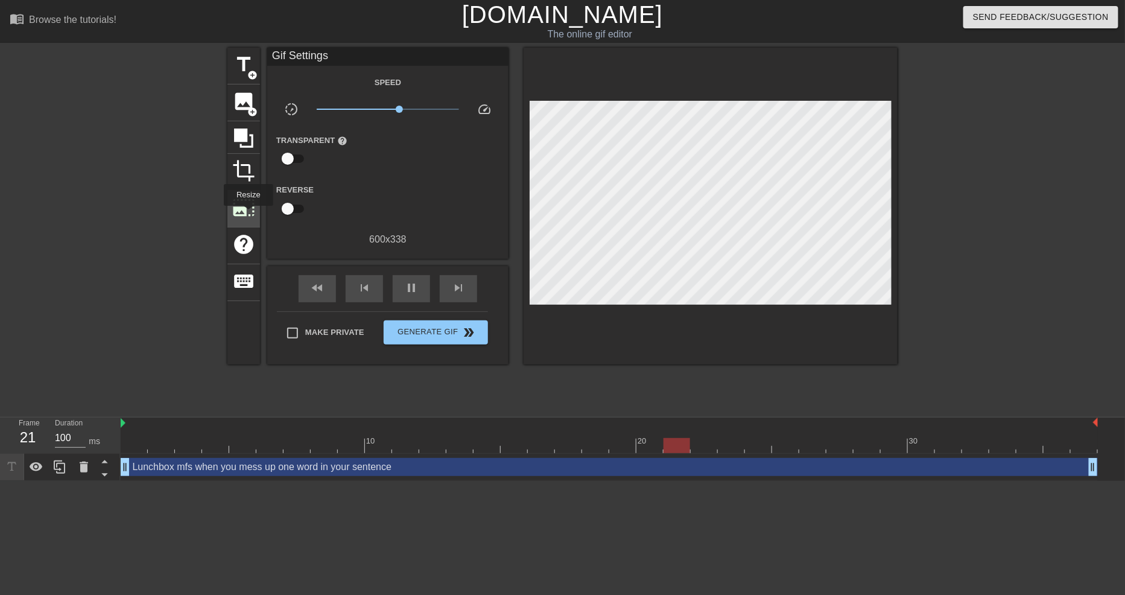
click at [245, 206] on span "photo_size_select_large" at bounding box center [243, 207] width 23 height 23
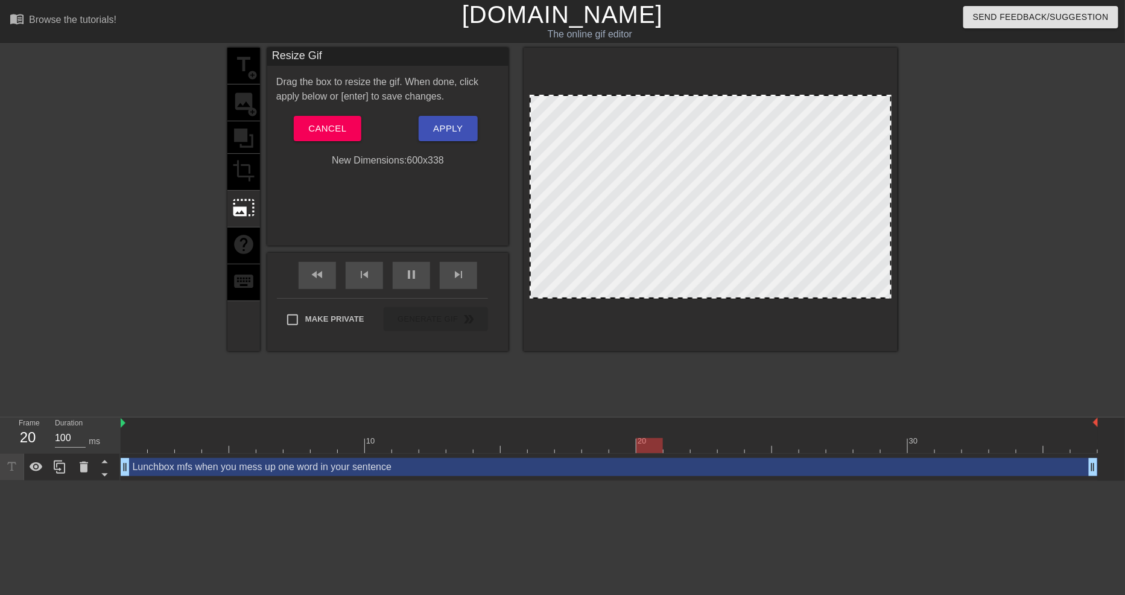
drag, startPoint x: 727, startPoint y: 173, endPoint x: 762, endPoint y: 161, distance: 37.4
click at [764, 163] on div at bounding box center [711, 197] width 362 height 204
click at [335, 128] on span "Cancel" at bounding box center [327, 129] width 38 height 16
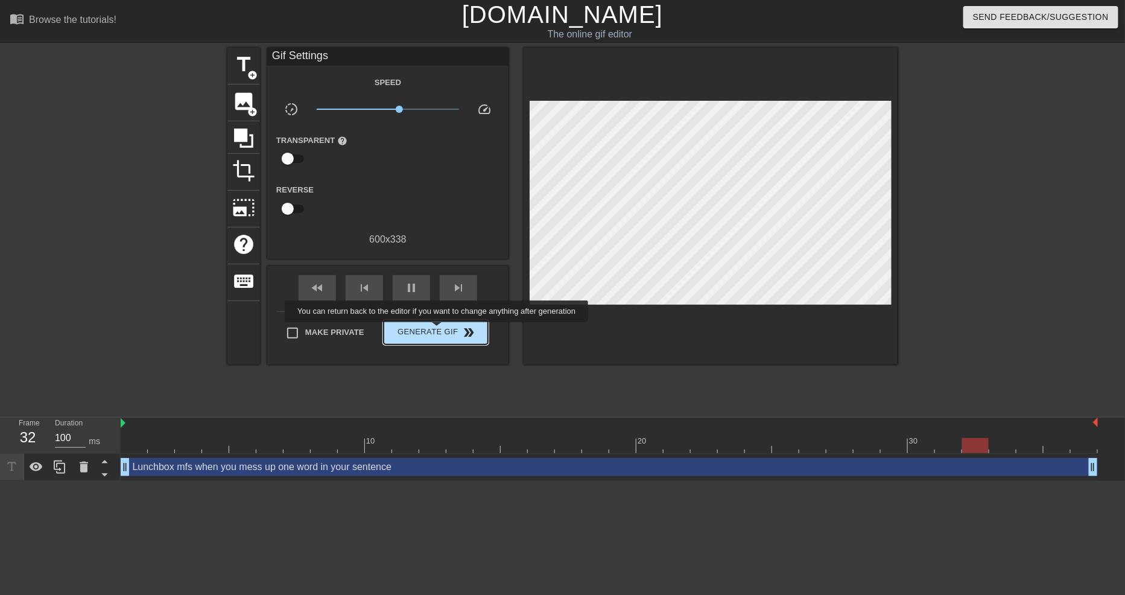
click at [438, 331] on span "Generate Gif double_arrow" at bounding box center [435, 332] width 95 height 14
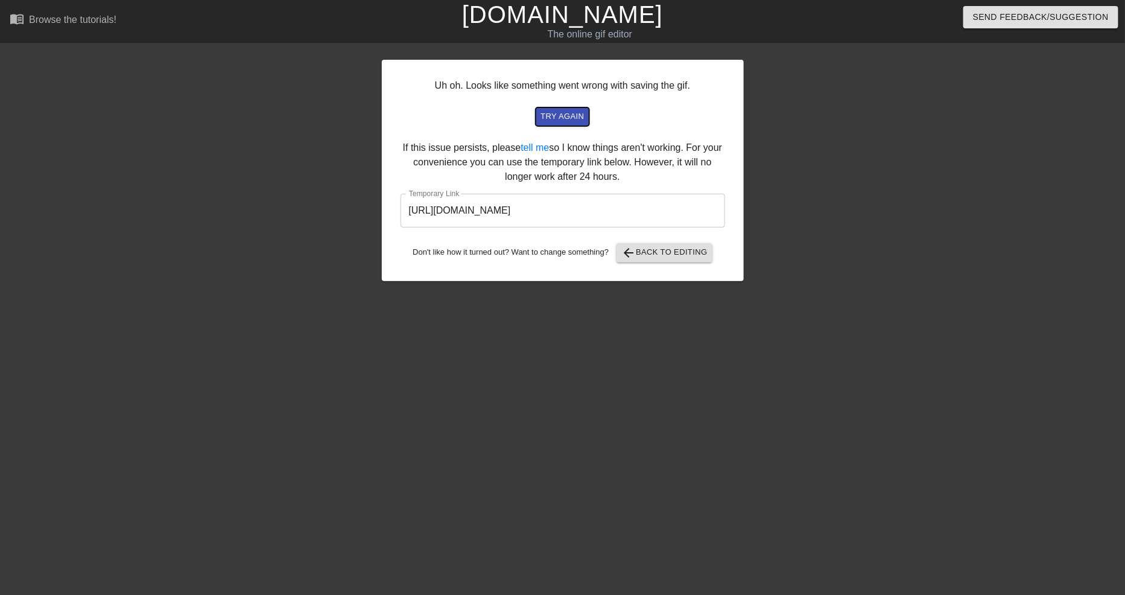
click at [554, 115] on span "try again" at bounding box center [561, 117] width 43 height 14
drag, startPoint x: 665, startPoint y: 220, endPoint x: 302, endPoint y: 226, distance: 363.8
click at [302, 226] on div "Uh oh. Looks like something went wrong with saving the gif. try again If this i…" at bounding box center [562, 229] width 1125 height 362
click at [294, 290] on div at bounding box center [276, 229] width 181 height 362
click at [218, 219] on div at bounding box center [276, 229] width 181 height 362
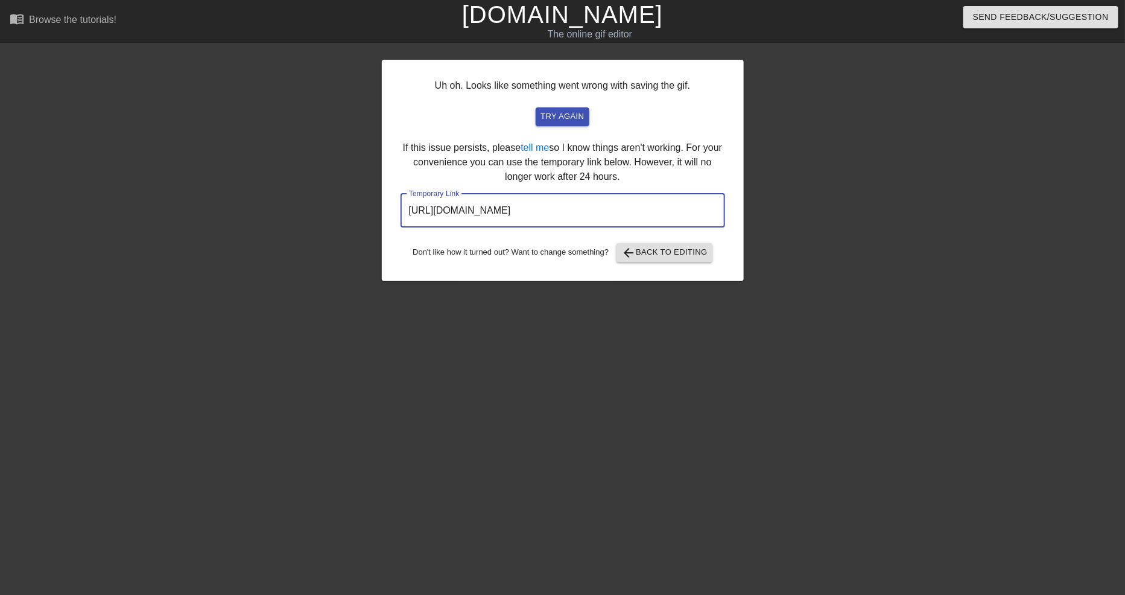
drag, startPoint x: 656, startPoint y: 214, endPoint x: 235, endPoint y: 214, distance: 421.0
click at [232, 215] on div "Uh oh. Looks like something went wrong with saving the gif. try again If this i…" at bounding box center [562, 229] width 1125 height 362
click at [279, 396] on div at bounding box center [276, 229] width 181 height 362
